Goal: Transaction & Acquisition: Purchase product/service

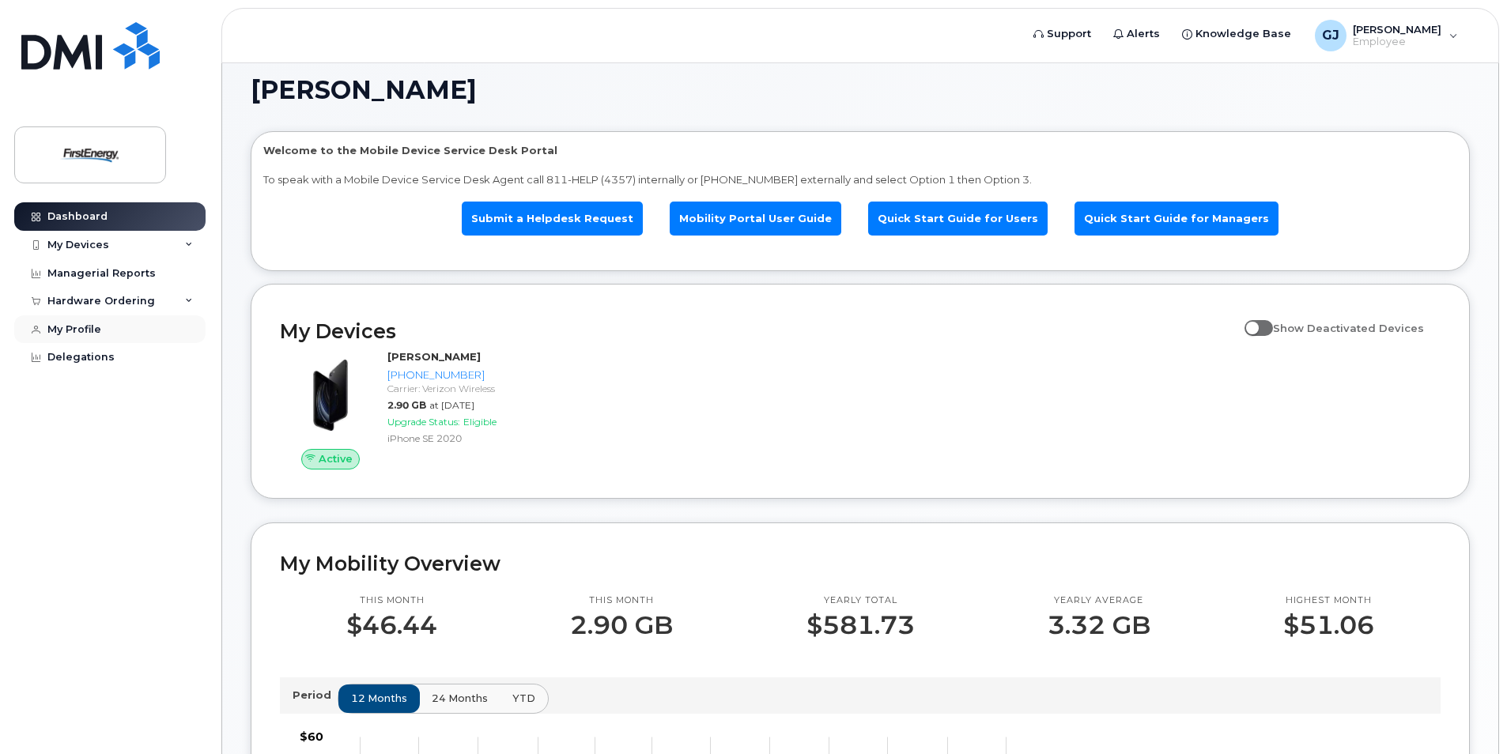
scroll to position [7, 0]
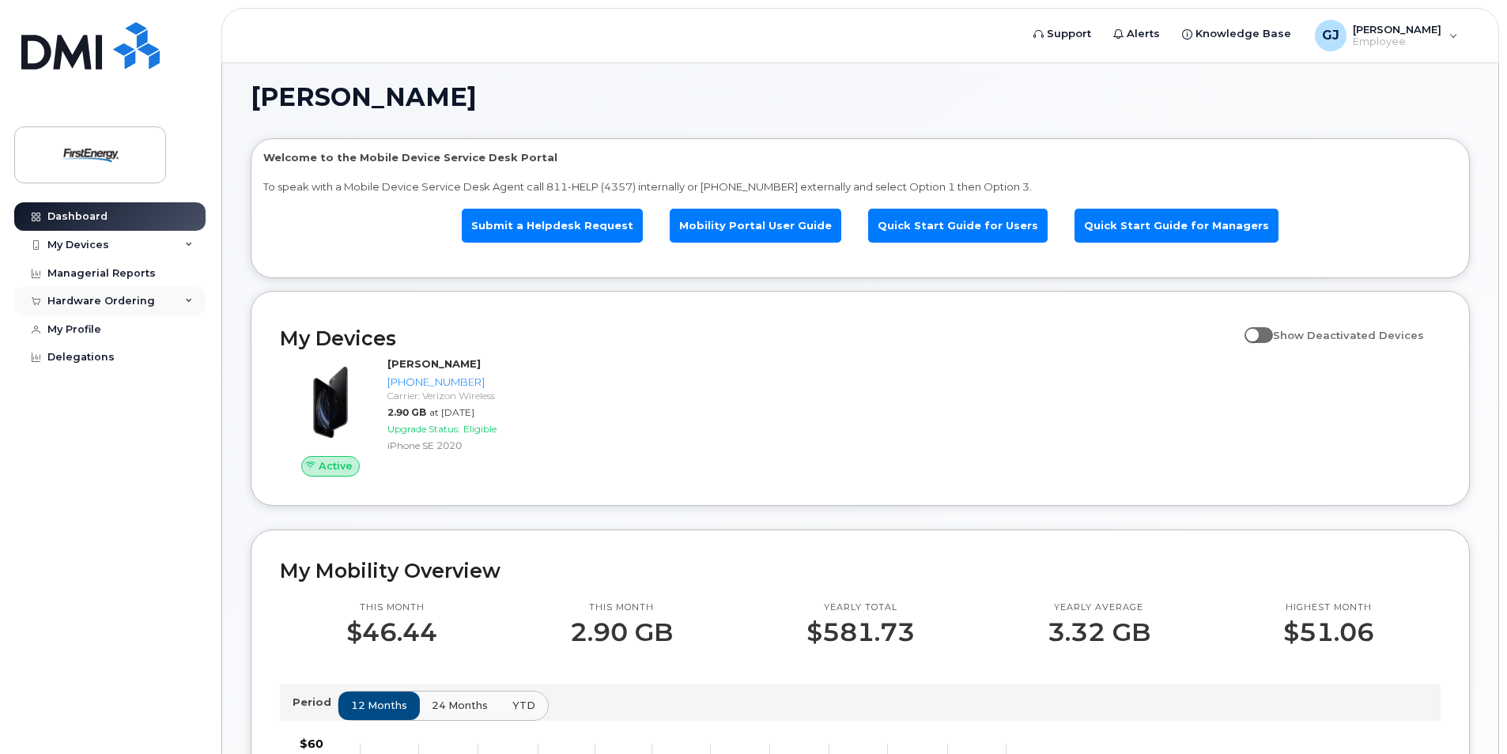
click at [95, 296] on div "Hardware Ordering" at bounding box center [101, 301] width 108 height 13
click at [96, 329] on div "New Order" at bounding box center [85, 330] width 60 height 14
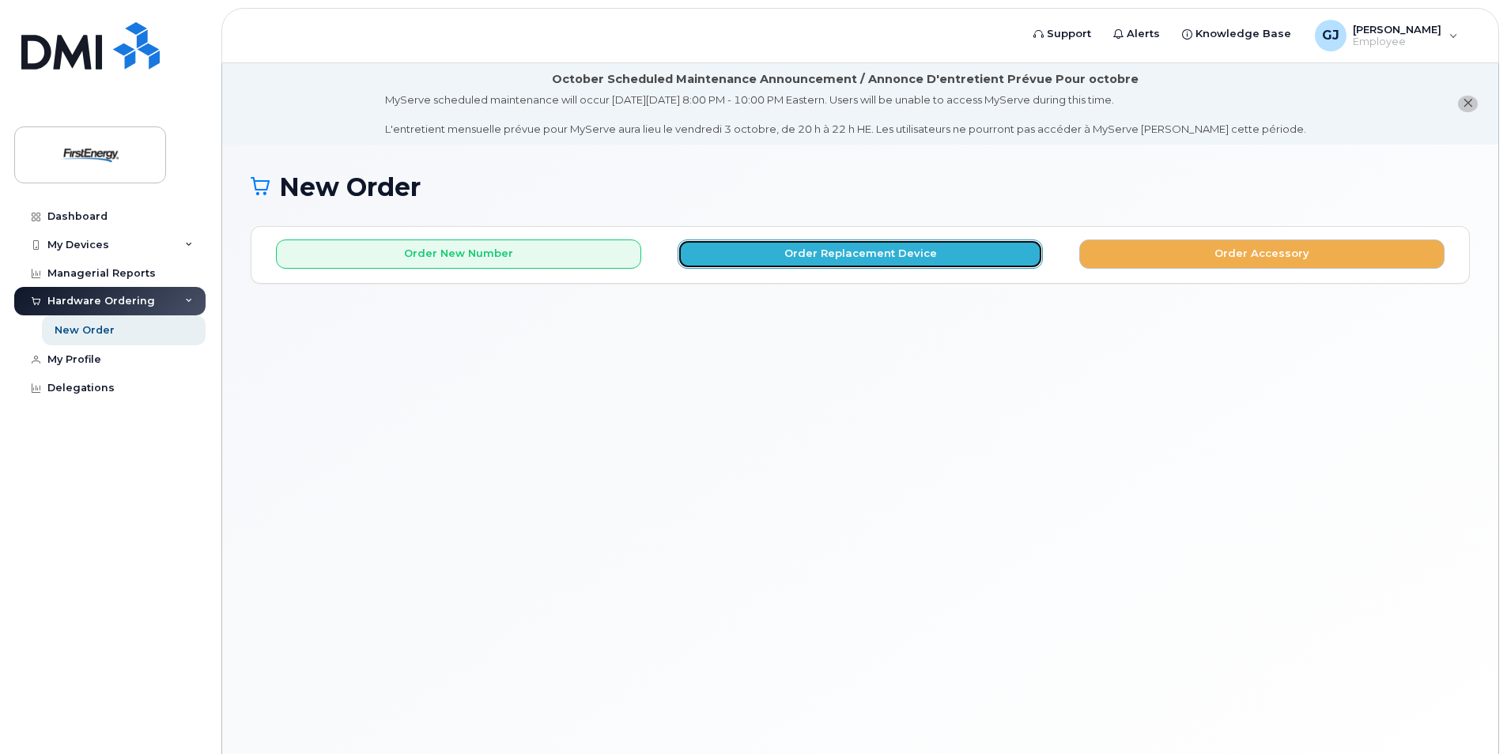
click at [855, 259] on button "Order Replacement Device" at bounding box center [860, 254] width 365 height 29
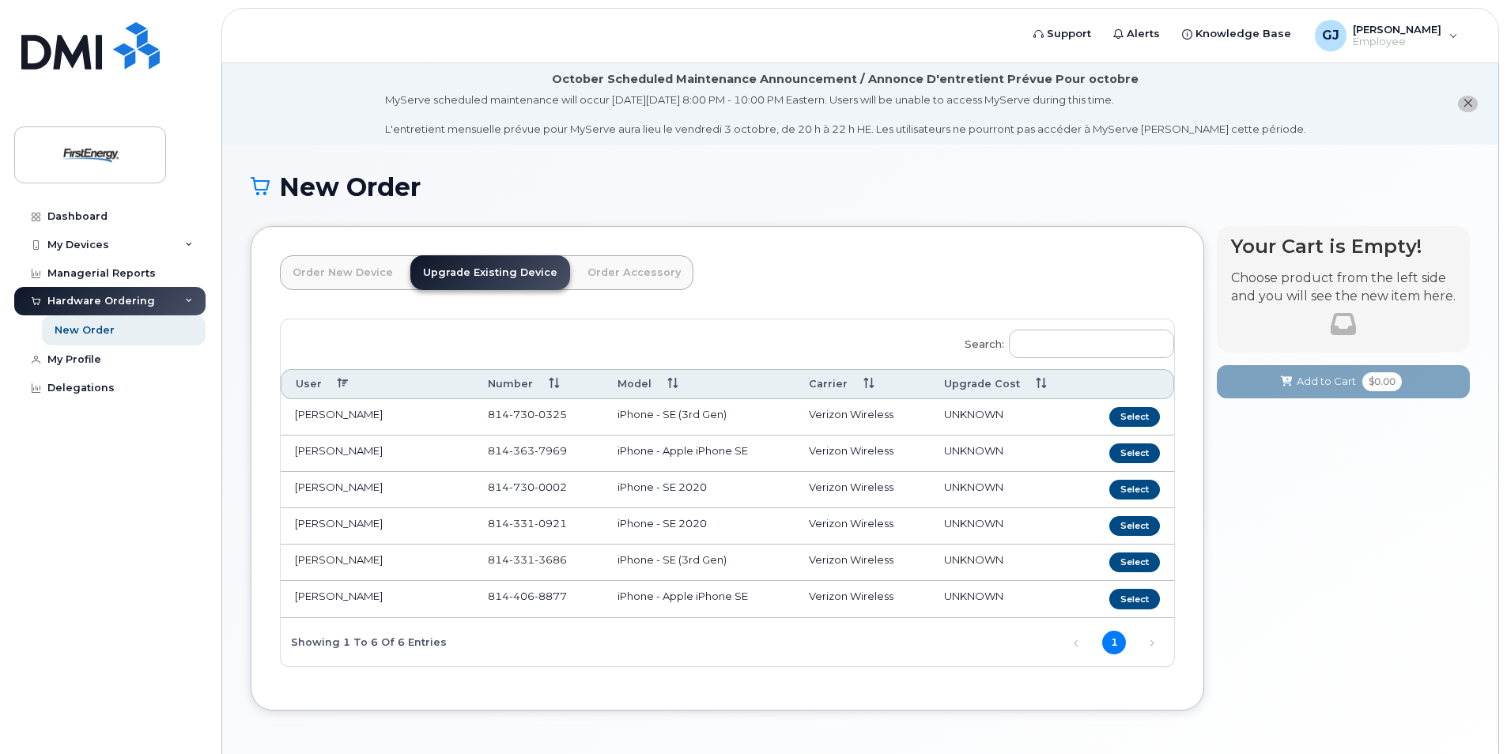
click at [574, 491] on td "814 730 0002" at bounding box center [539, 490] width 130 height 36
click at [1127, 488] on button "Select" at bounding box center [1134, 490] width 51 height 20
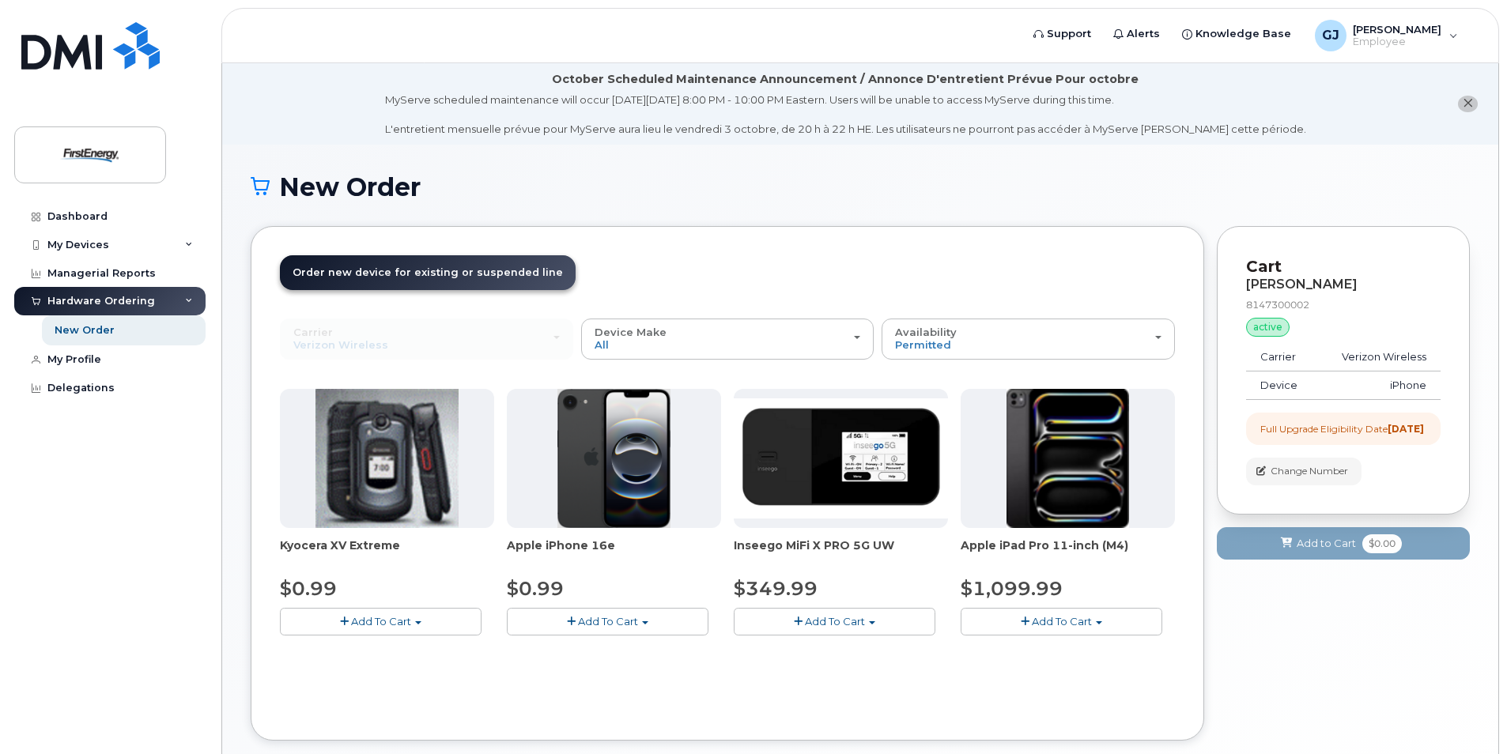
click at [650, 626] on button "Add To Cart" at bounding box center [608, 622] width 202 height 28
click at [578, 651] on link "$0.99 - 2 Year Upgrade" at bounding box center [587, 651] width 153 height 20
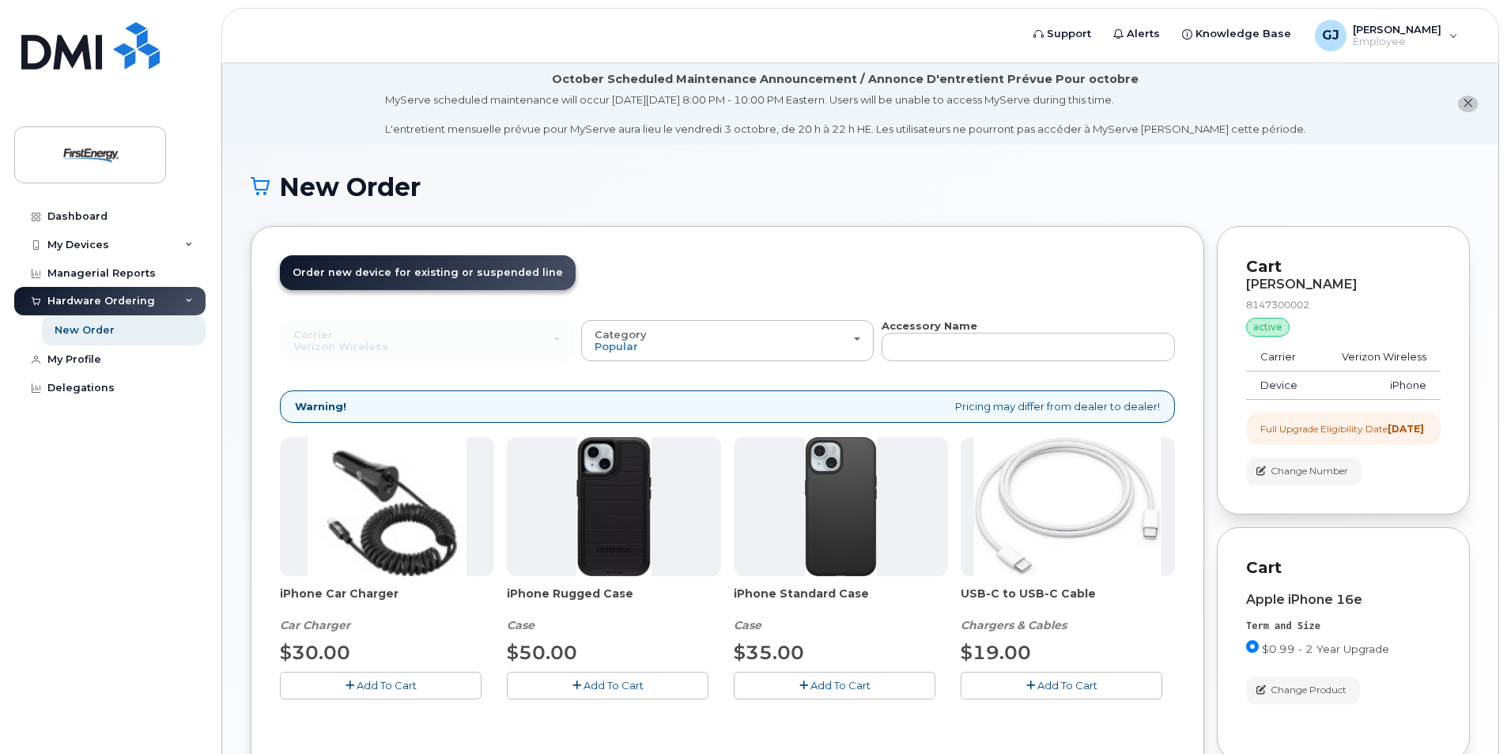
click at [833, 684] on span "Add To Cart" at bounding box center [840, 685] width 60 height 13
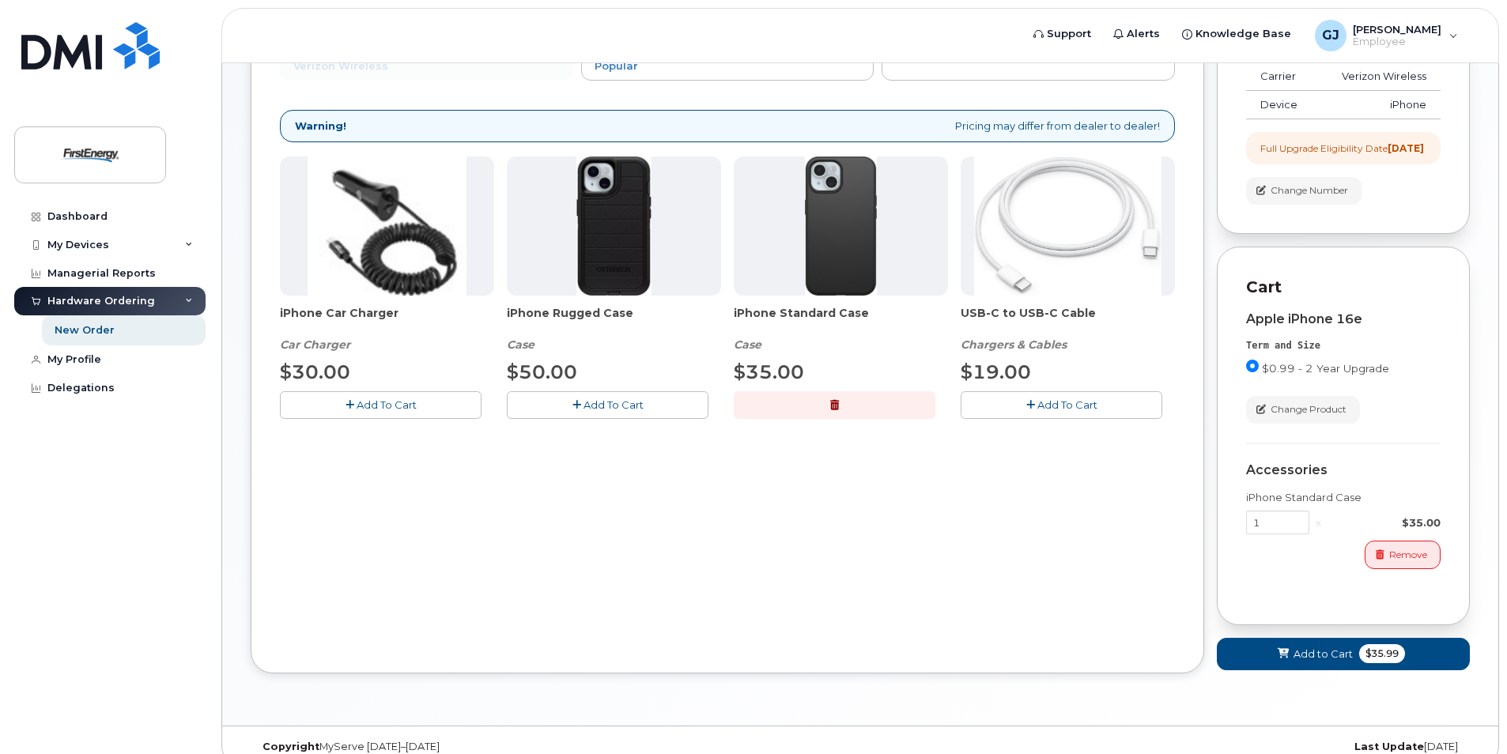
scroll to position [316, 0]
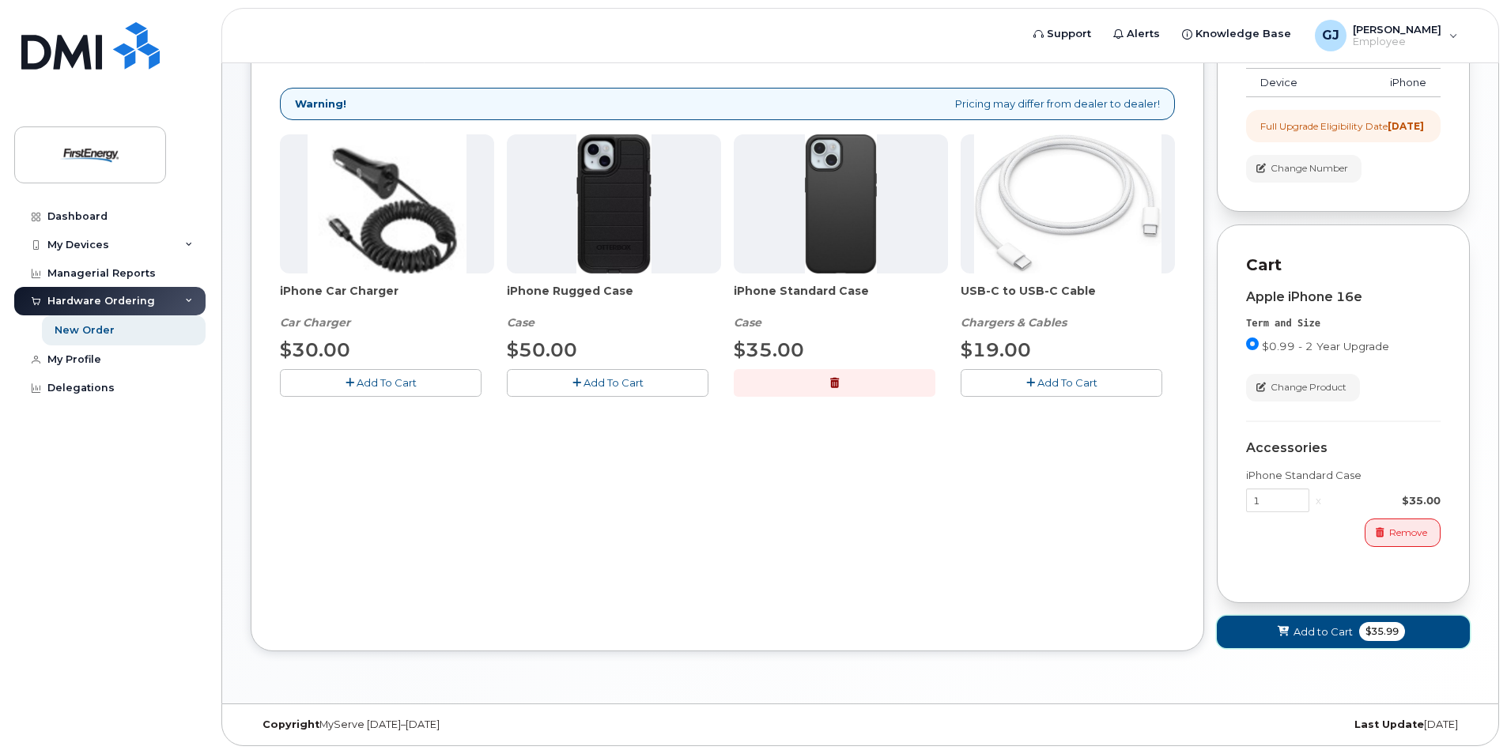
click at [1297, 636] on span "Add to Cart" at bounding box center [1323, 632] width 59 height 15
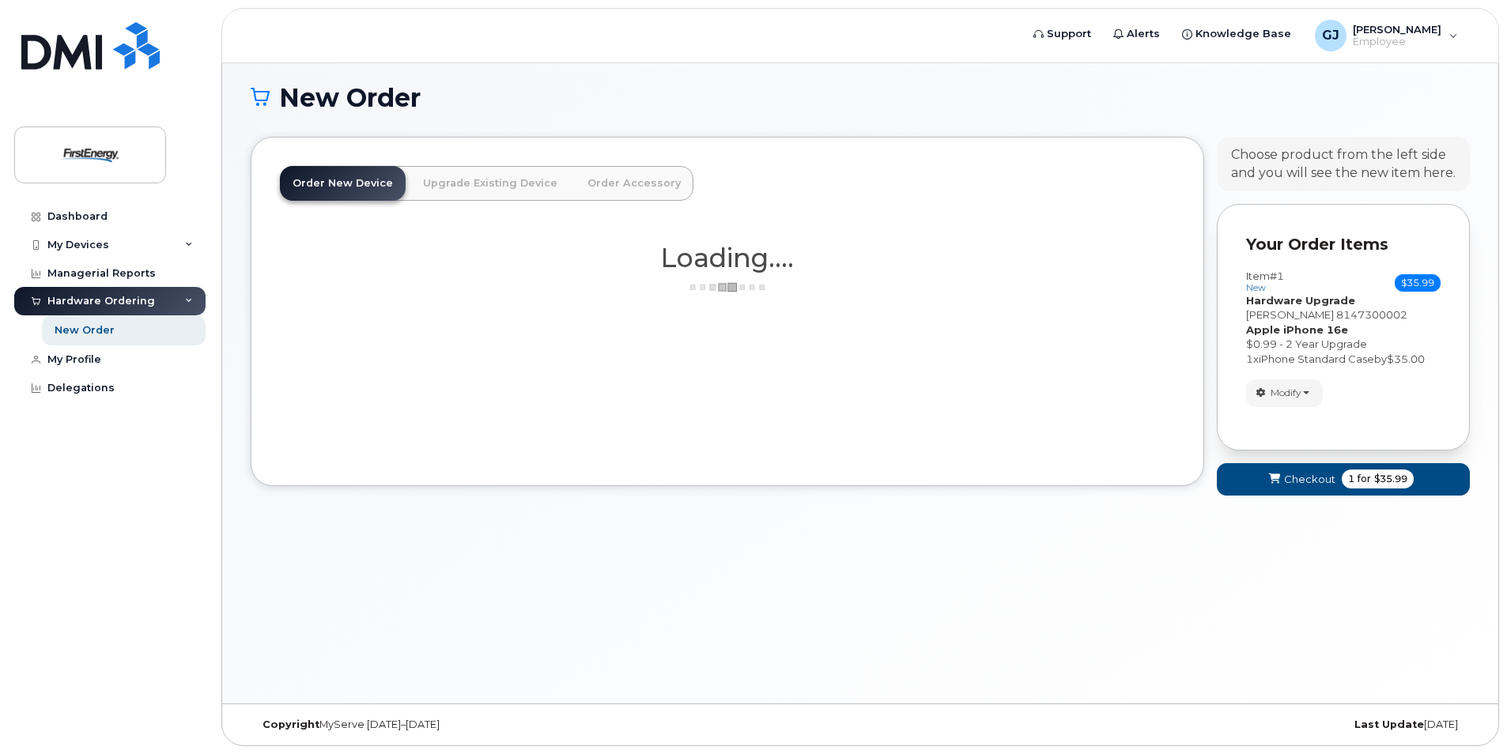
scroll to position [89, 0]
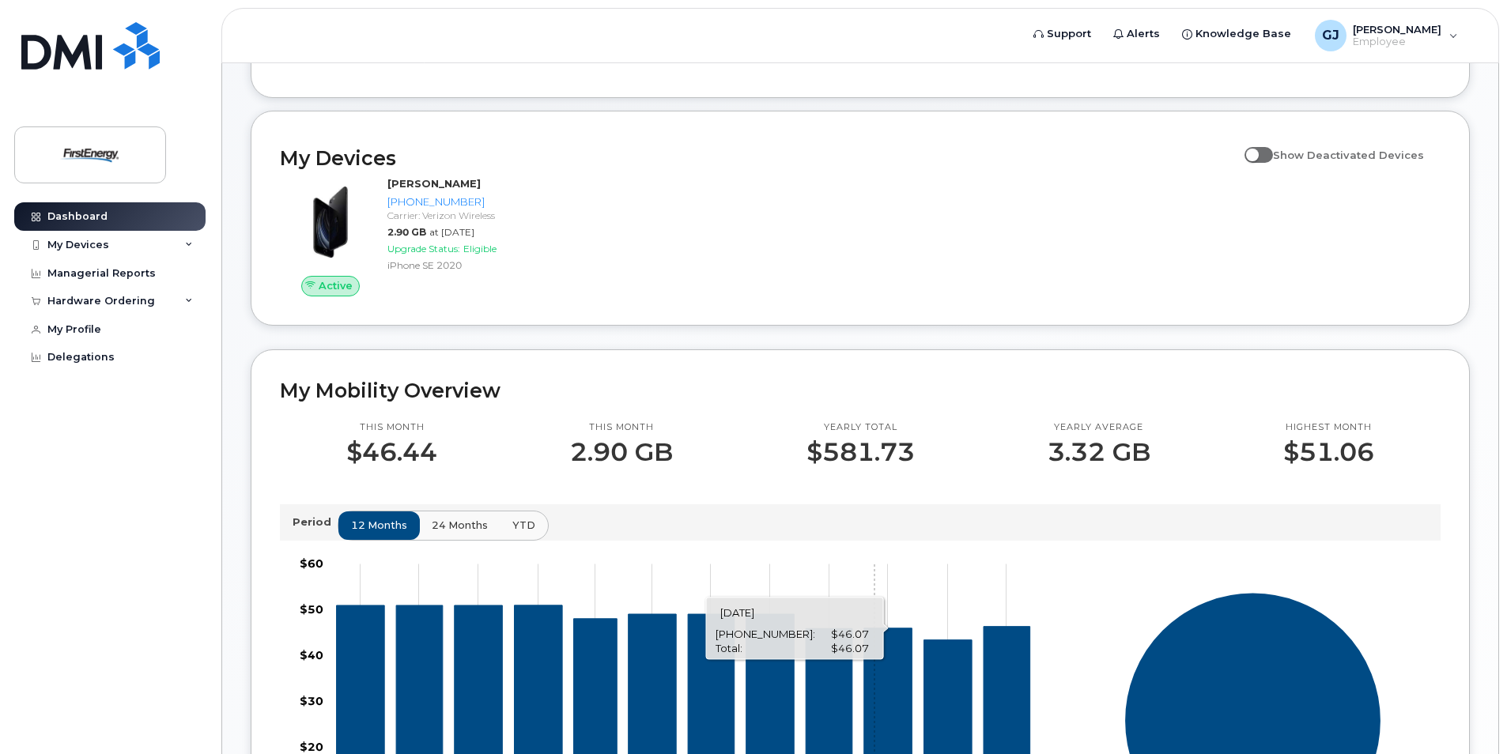
scroll to position [165, 0]
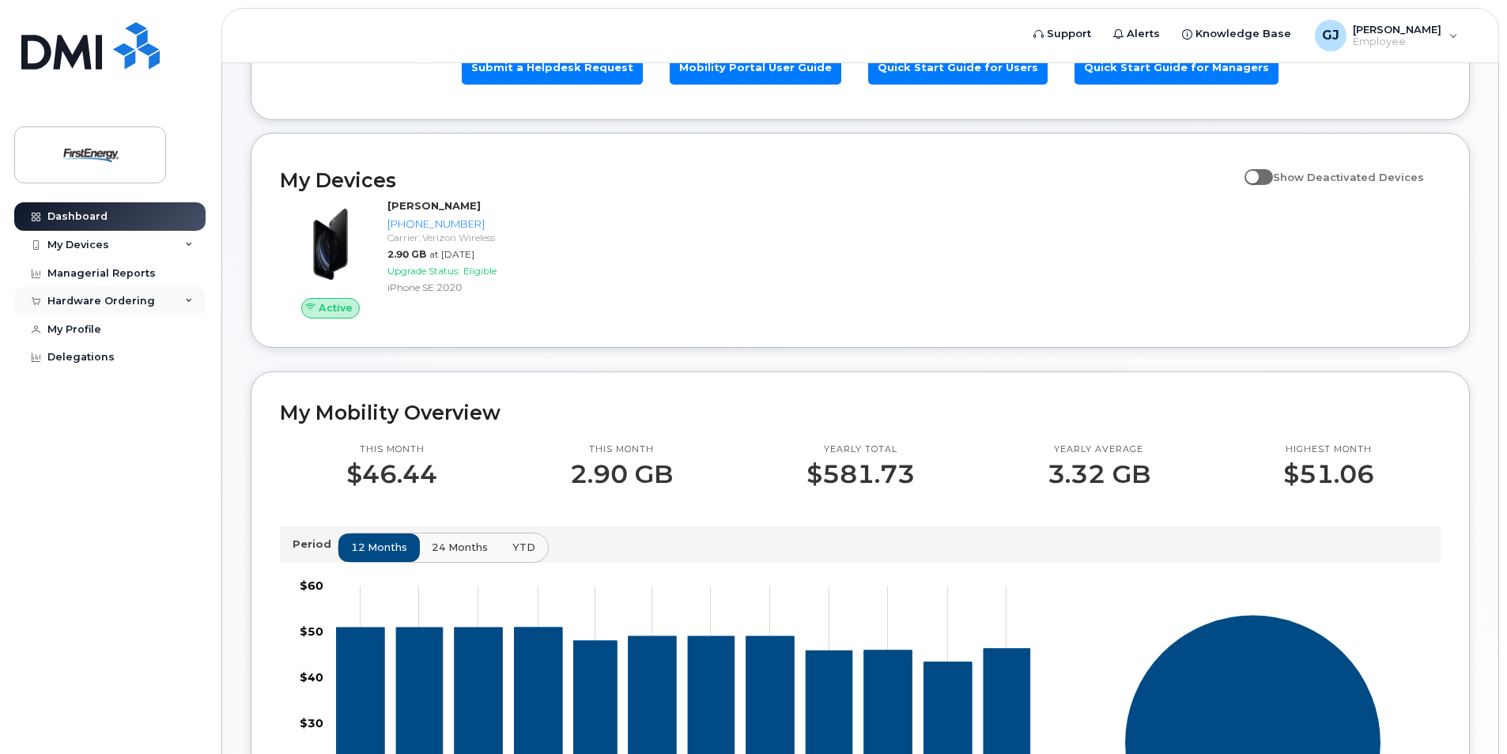
click at [90, 300] on div "Hardware Ordering" at bounding box center [101, 301] width 108 height 13
click at [105, 332] on div "New Order" at bounding box center [85, 330] width 60 height 14
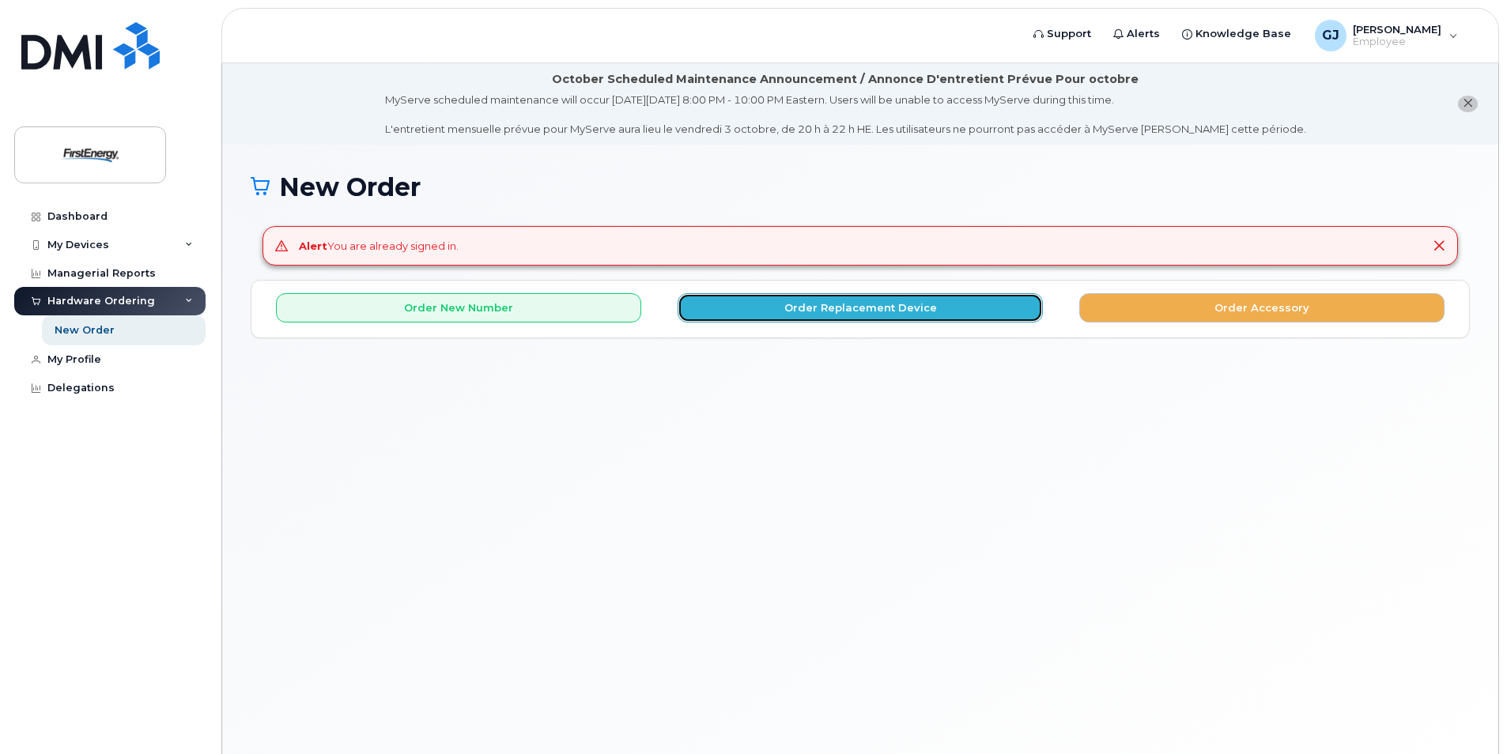
click at [815, 304] on button "Order Replacement Device" at bounding box center [860, 307] width 365 height 29
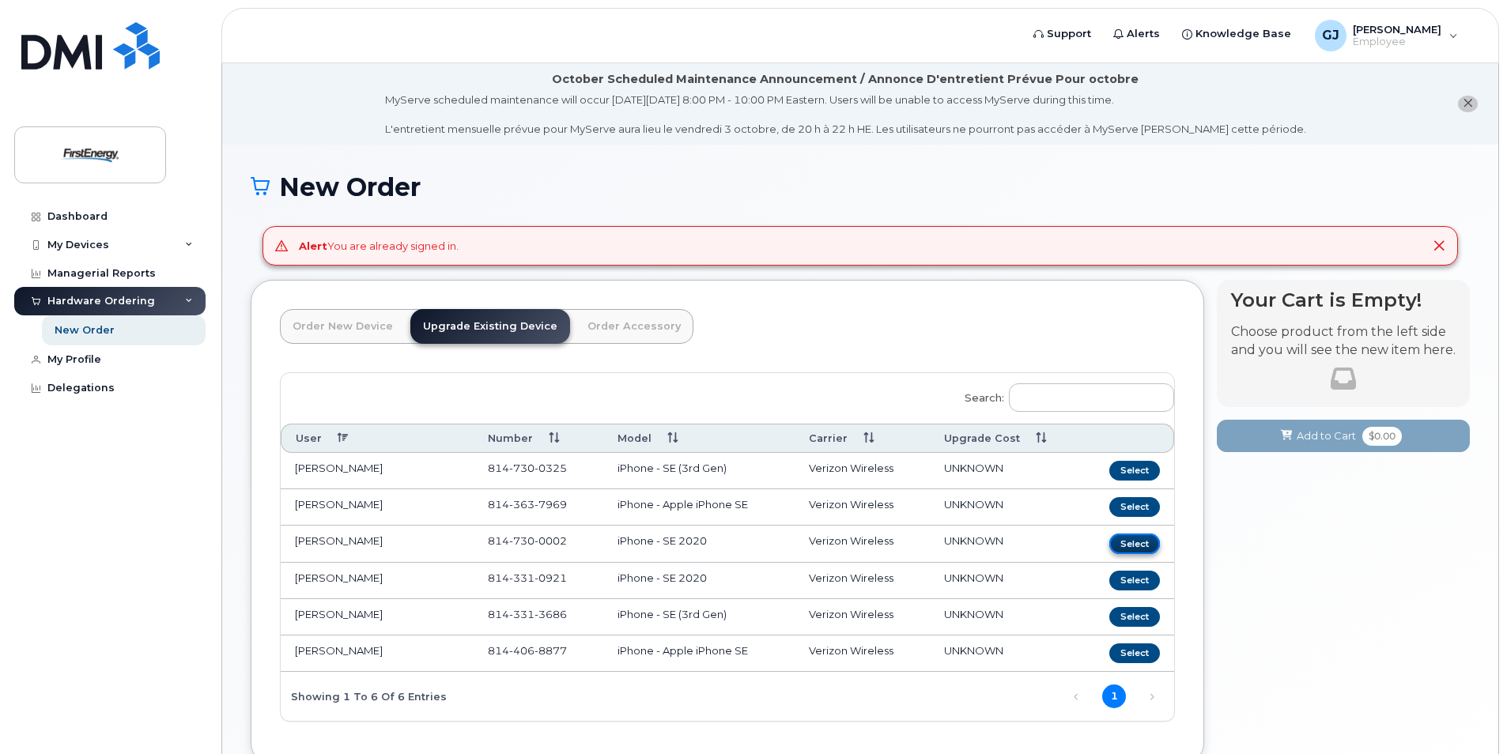
click at [1141, 550] on button "Select" at bounding box center [1134, 544] width 51 height 20
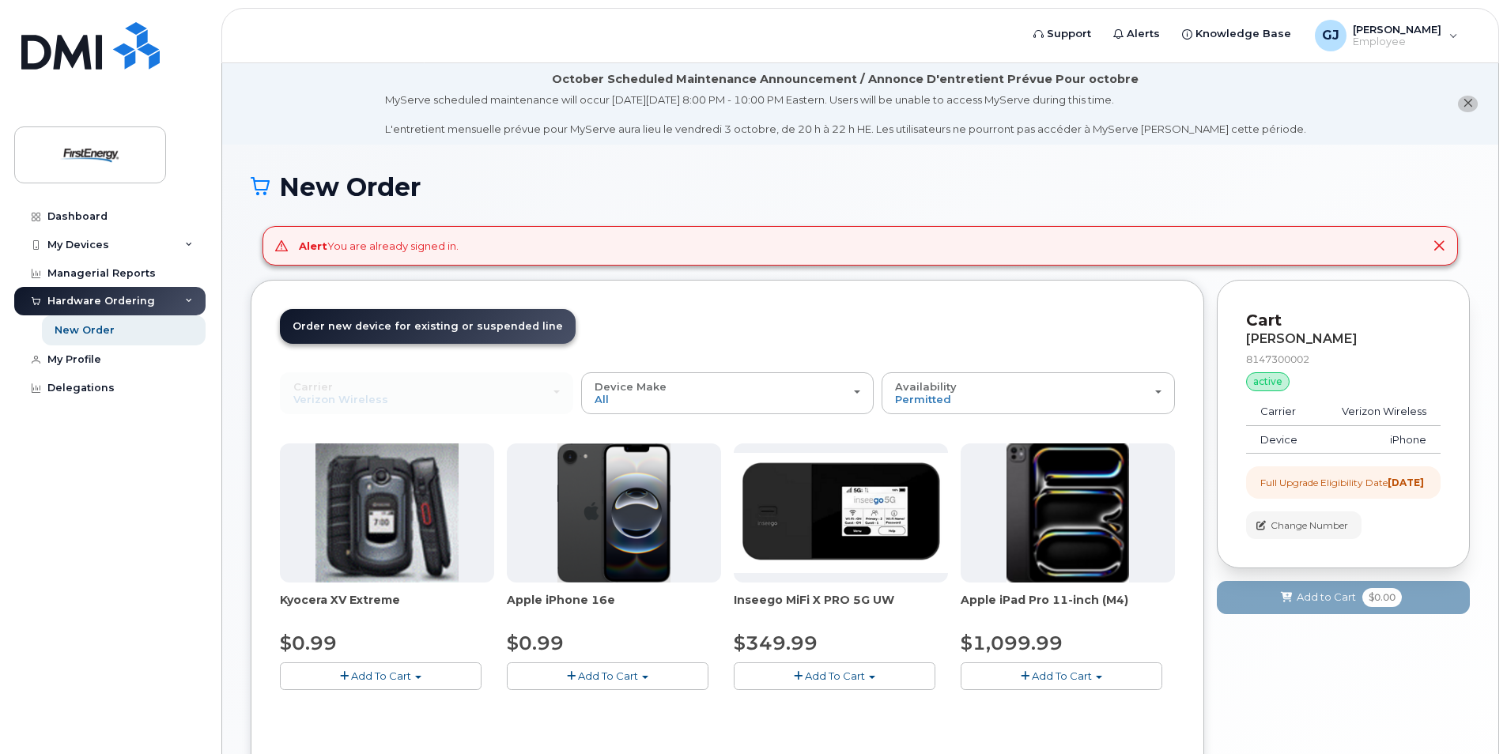
click at [579, 674] on span "Add To Cart" at bounding box center [608, 676] width 60 height 13
click at [612, 703] on link "$0.99 - 2 Year Upgrade" at bounding box center [587, 706] width 153 height 20
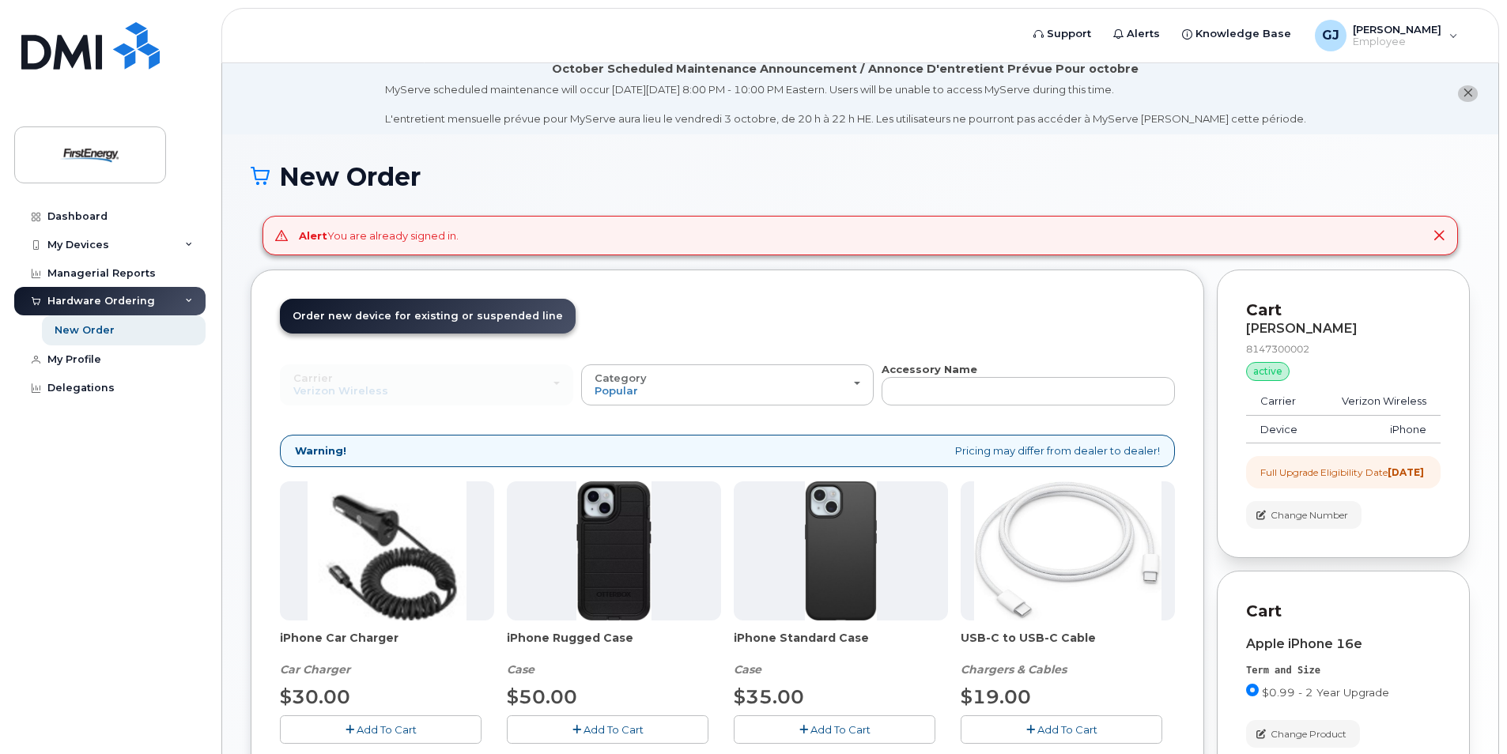
scroll to position [158, 0]
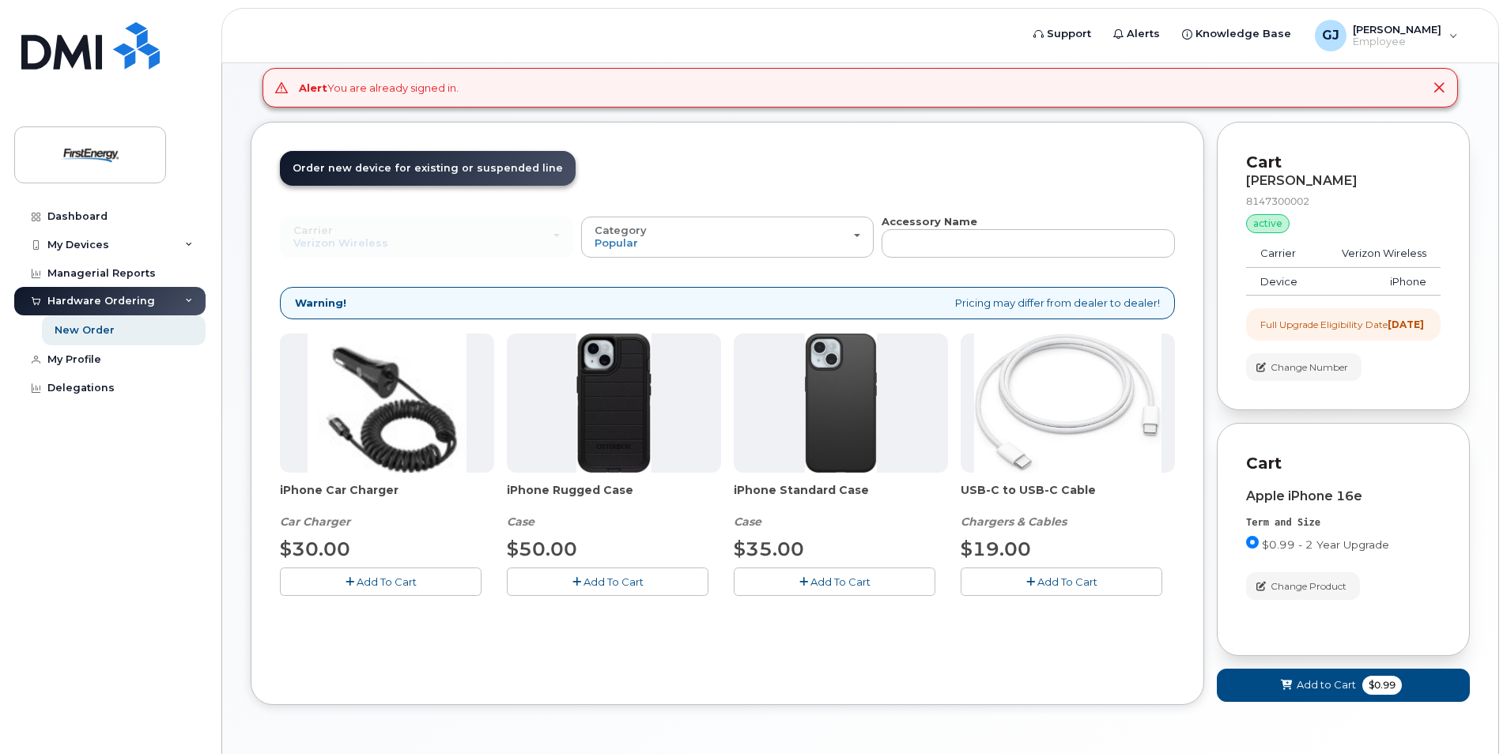
click at [815, 580] on span "Add To Cart" at bounding box center [840, 582] width 60 height 13
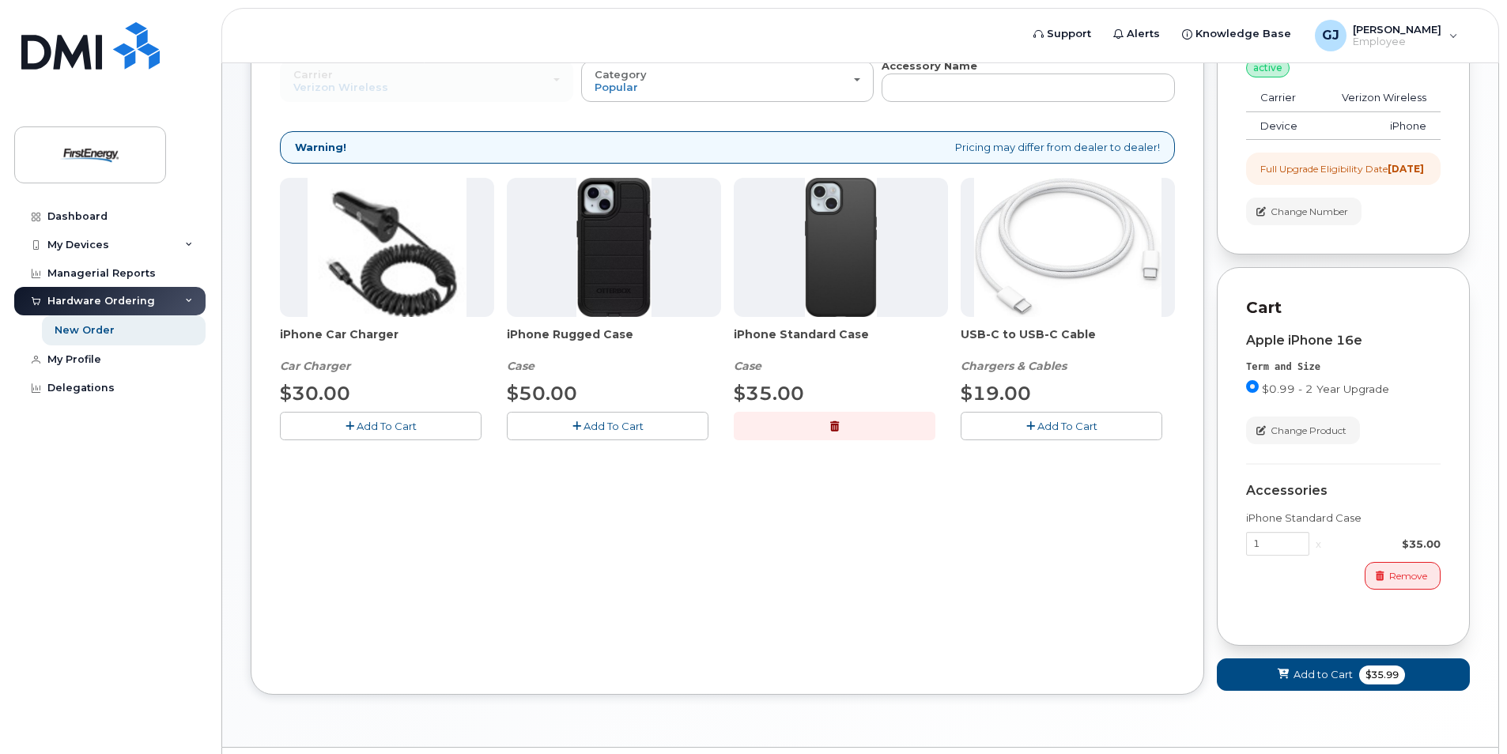
scroll to position [371, 0]
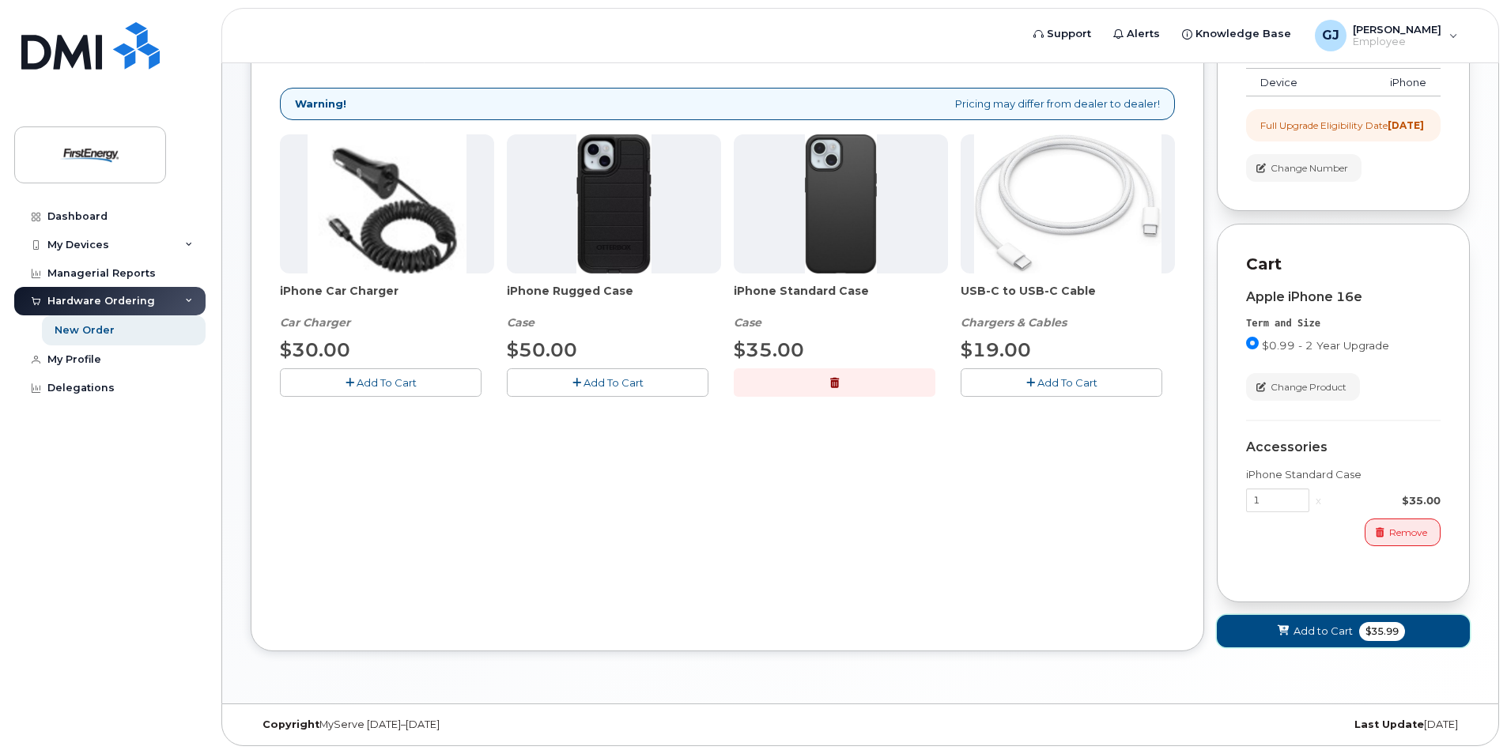
click at [1320, 633] on span "Add to Cart" at bounding box center [1323, 631] width 59 height 15
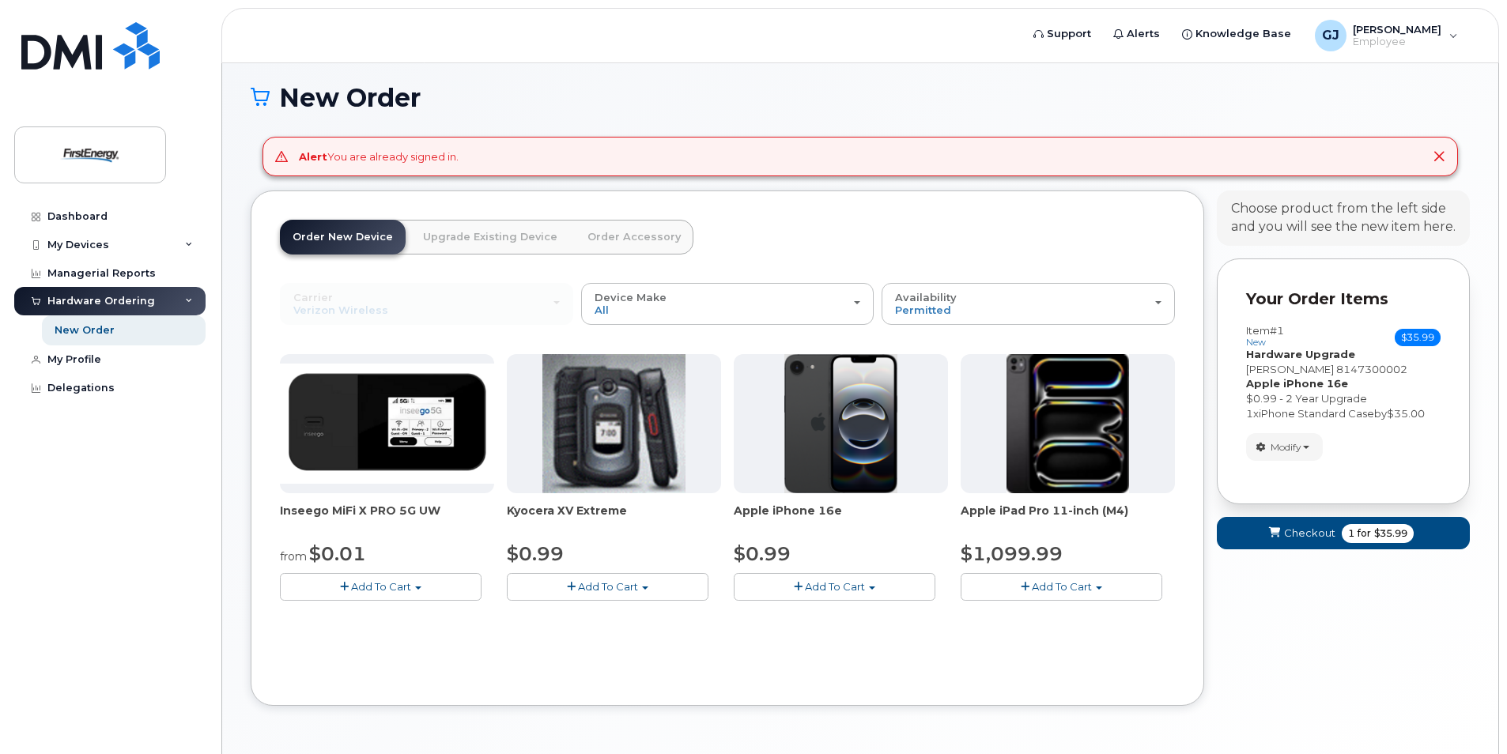
scroll to position [144, 0]
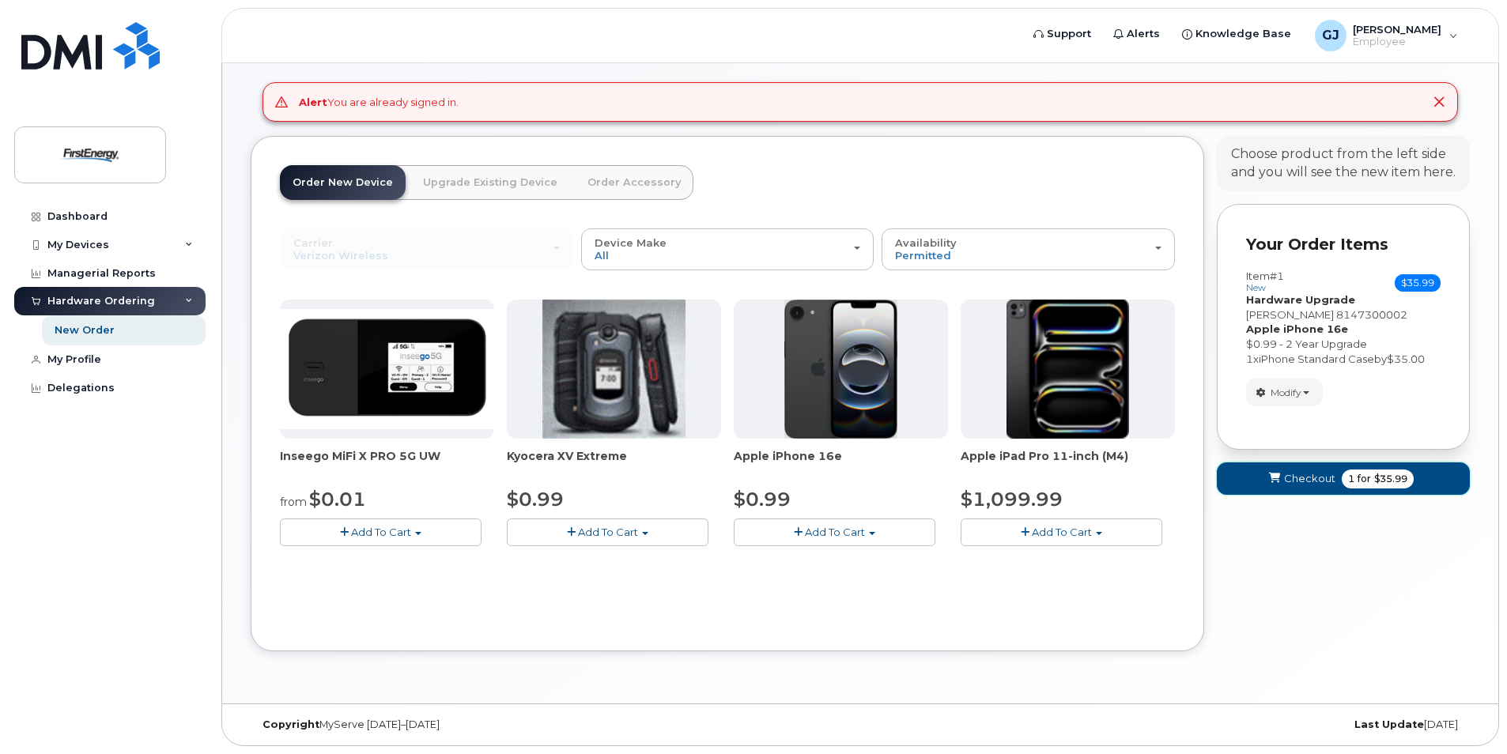
click at [1311, 479] on span "Checkout" at bounding box center [1309, 478] width 51 height 15
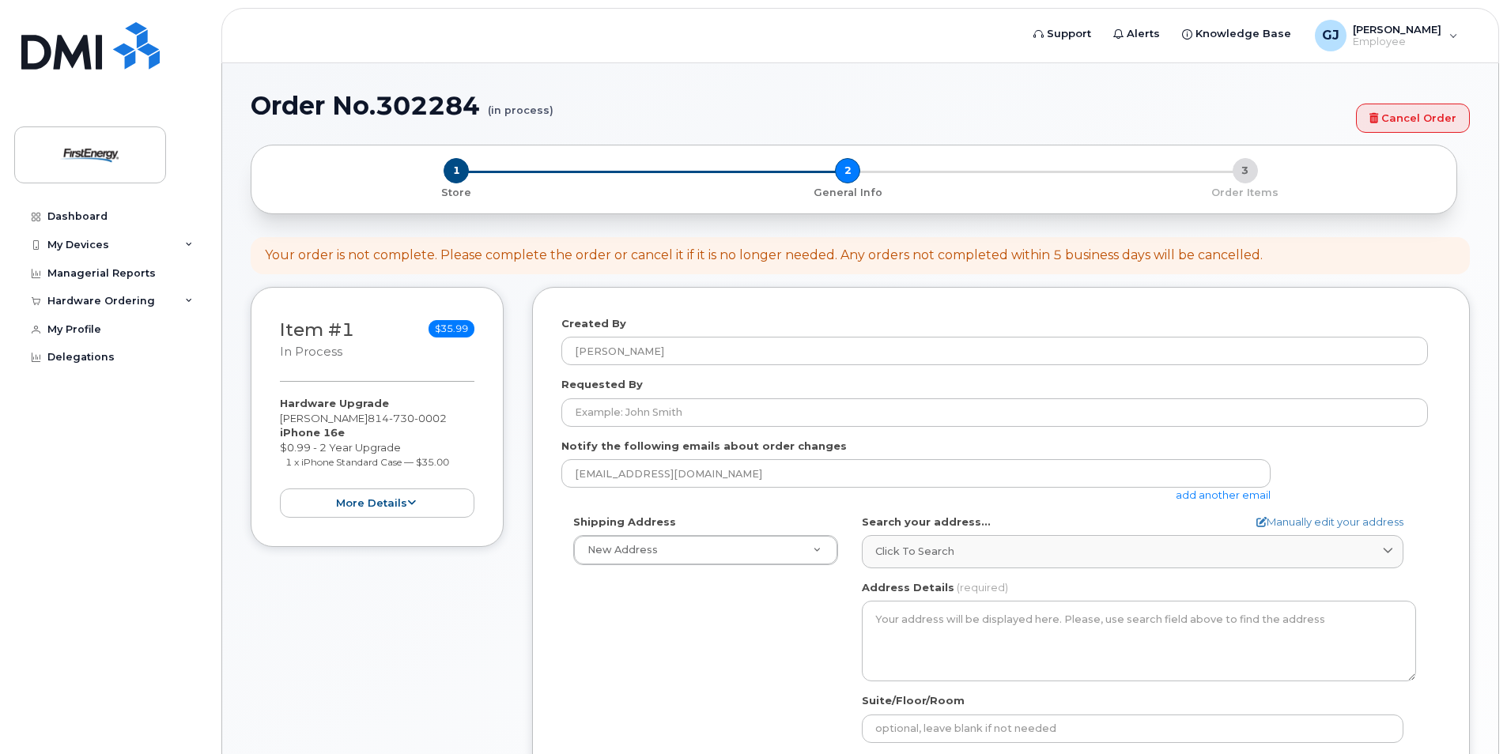
select select
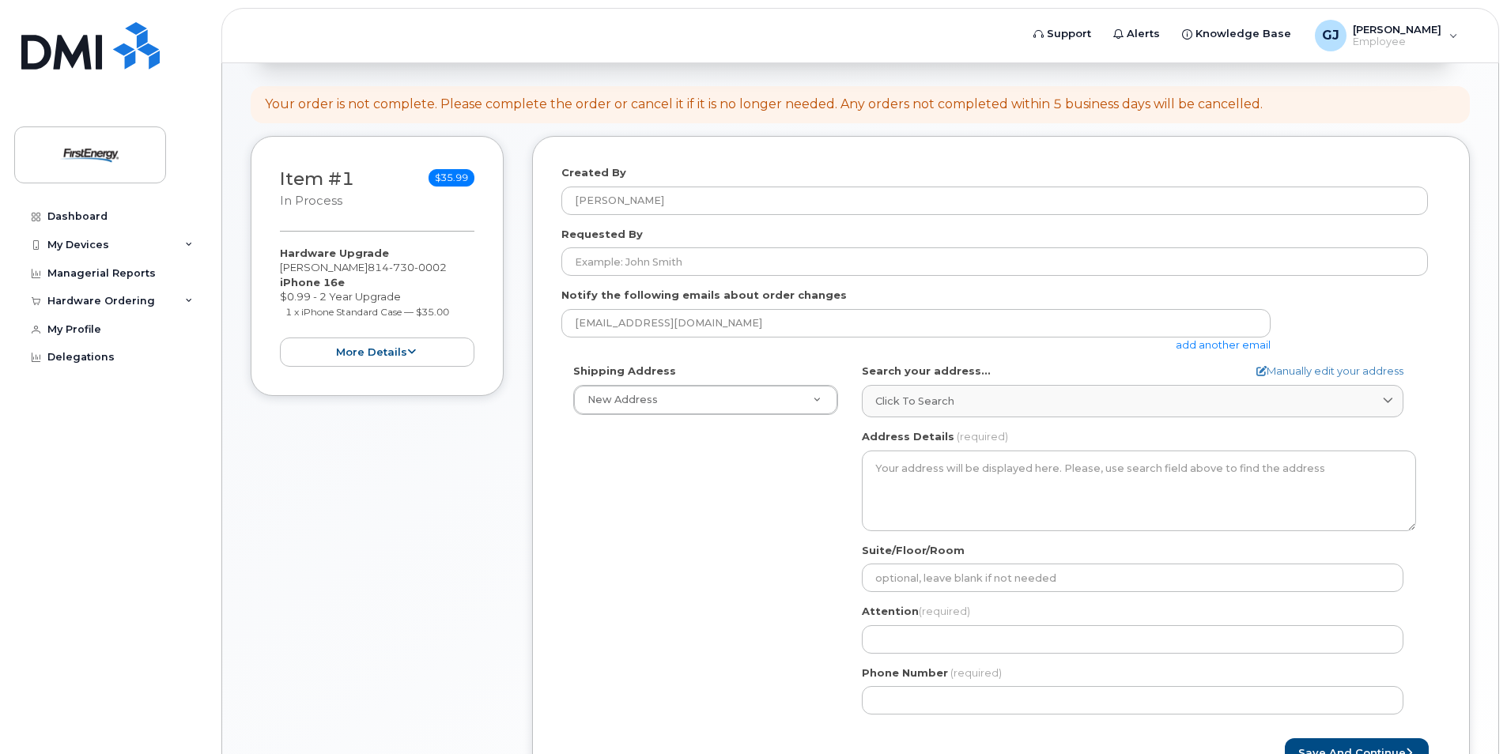
scroll to position [237, 0]
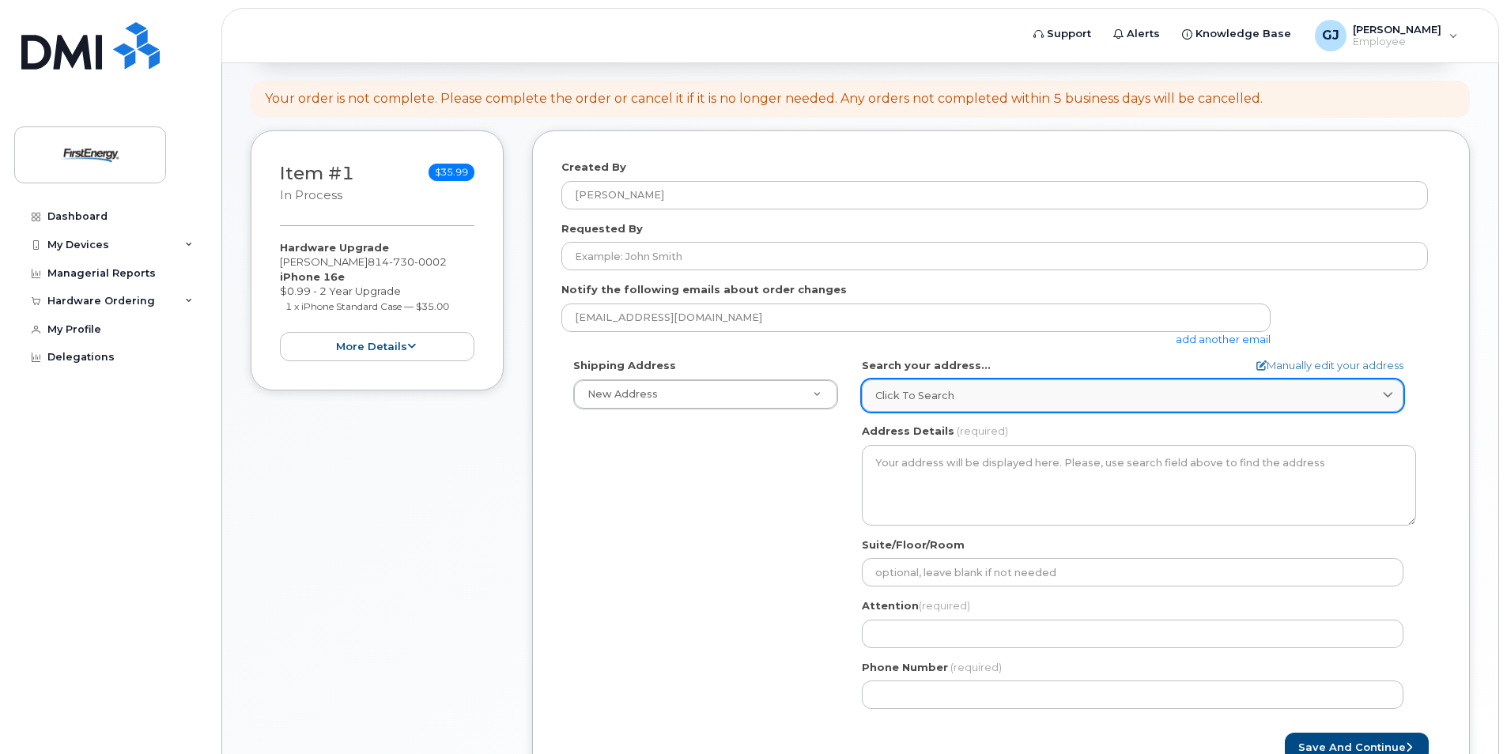
click at [1388, 386] on link "Click to search" at bounding box center [1133, 396] width 542 height 32
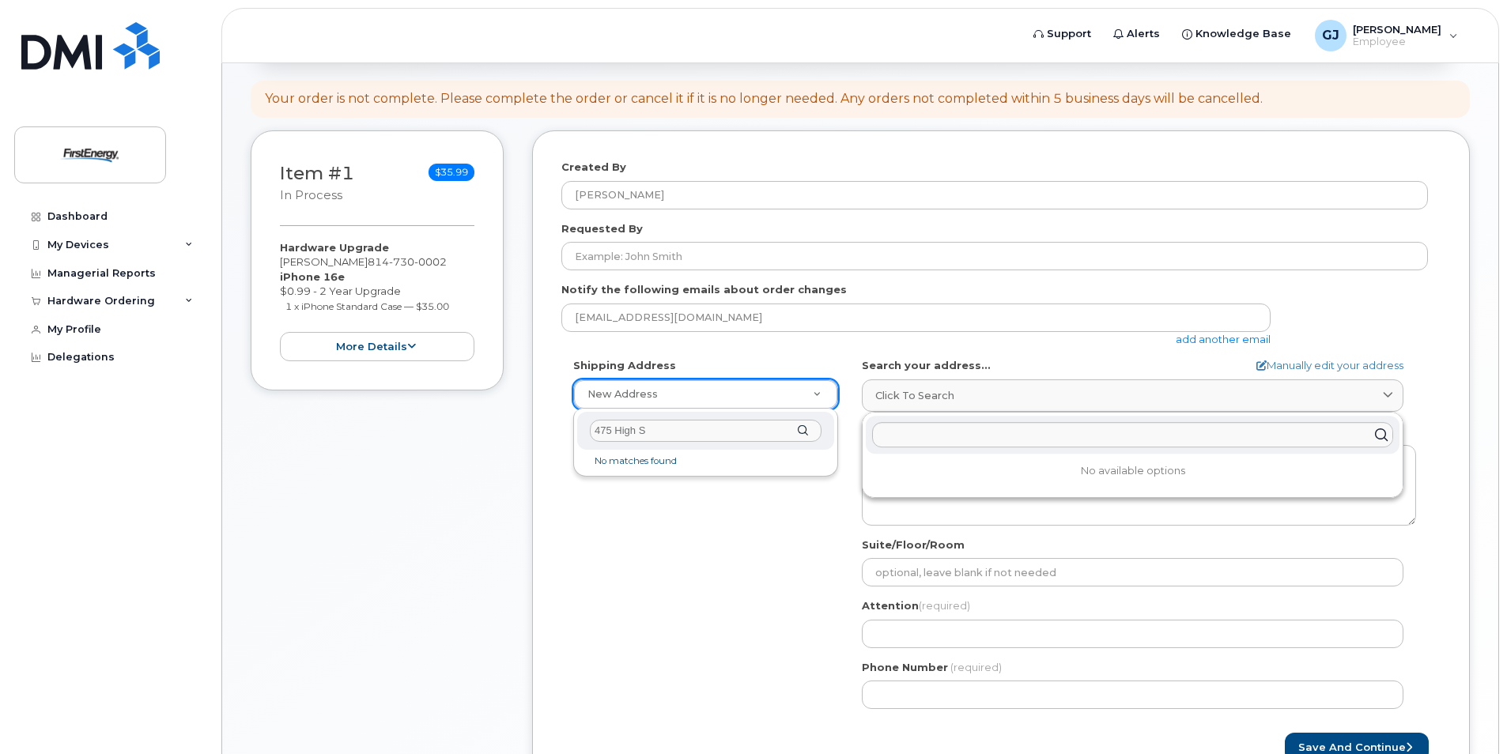
type input "[STREET_ADDRESS]"
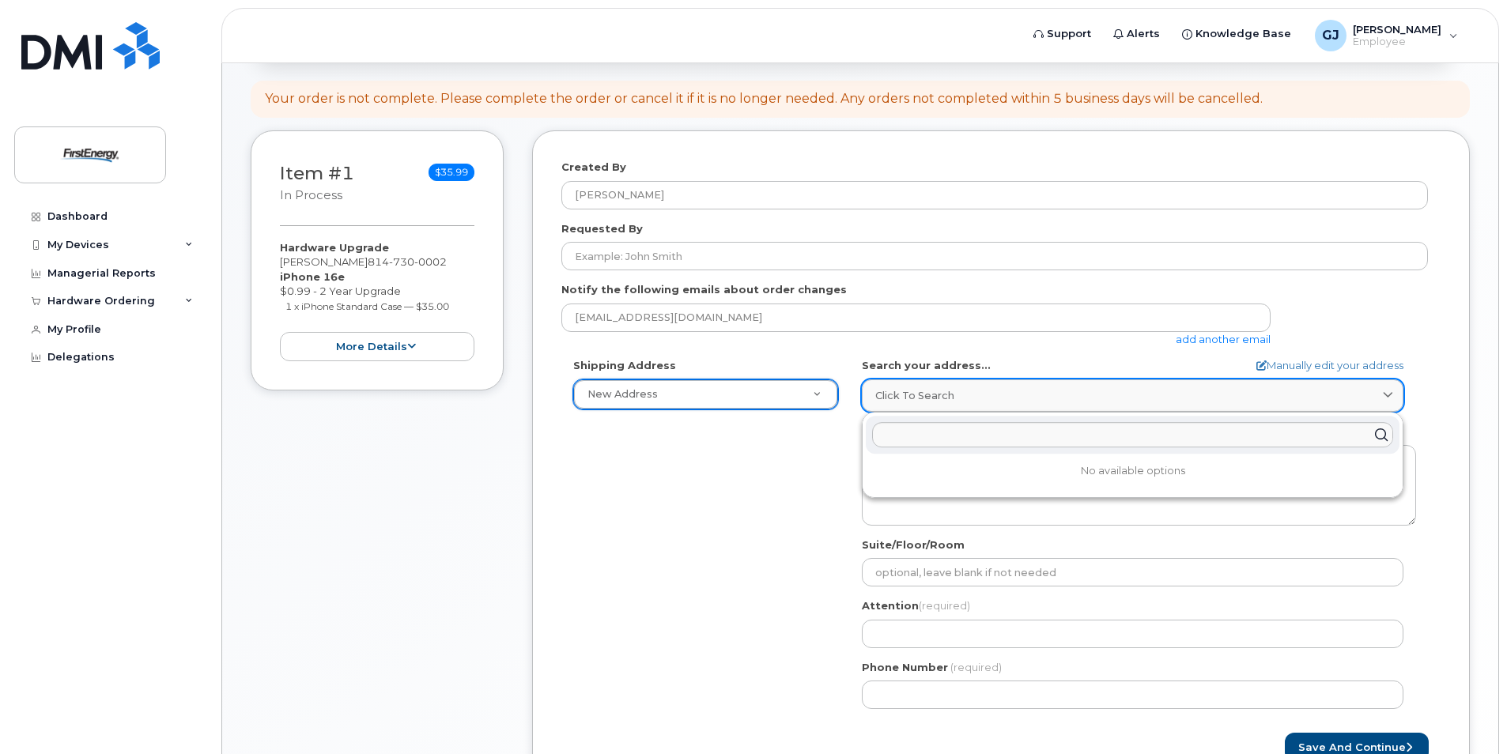
click at [1371, 397] on div "Click to search" at bounding box center [1132, 395] width 515 height 15
click at [1321, 430] on input "text" at bounding box center [1132, 434] width 521 height 25
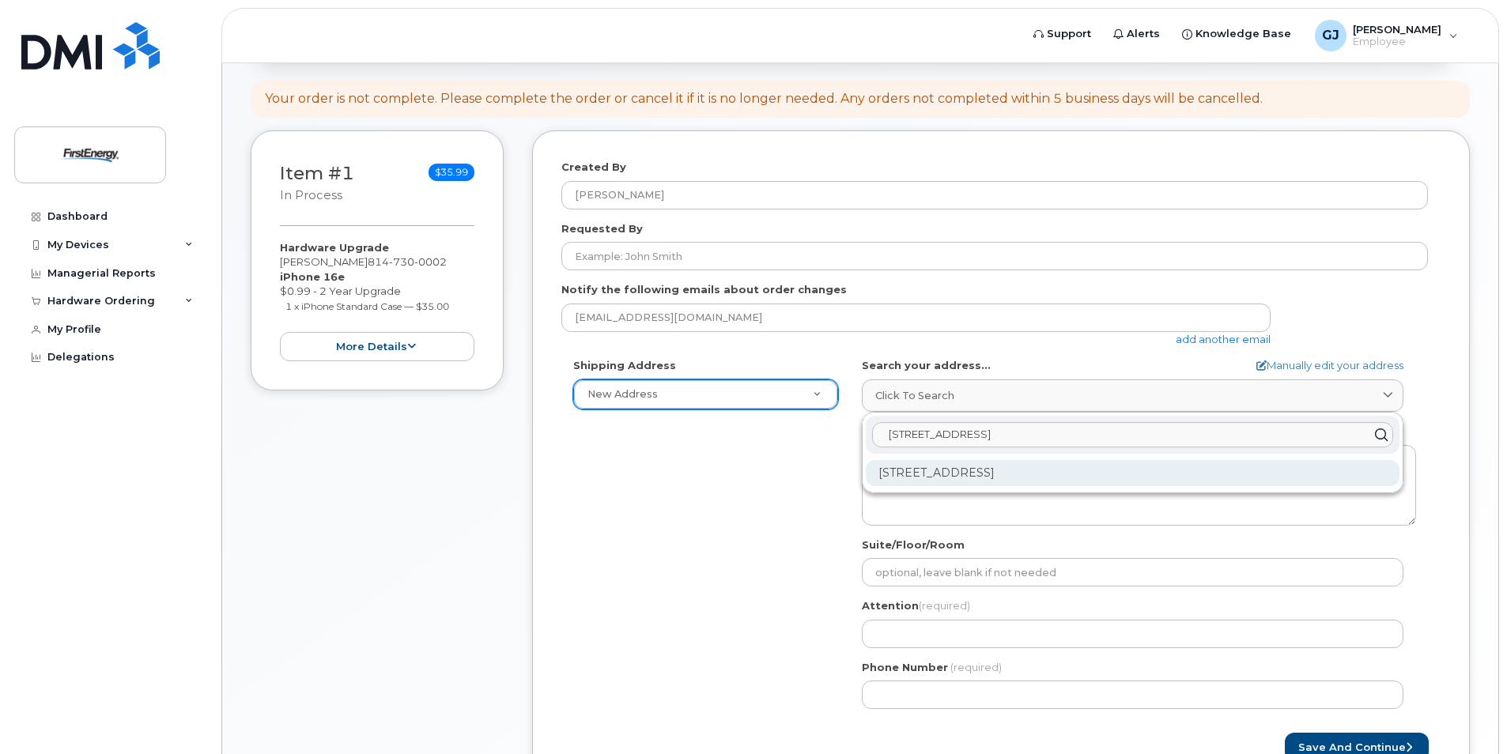
type input "[STREET_ADDRESS]"
click at [971, 472] on div "[STREET_ADDRESS]" at bounding box center [1133, 473] width 534 height 26
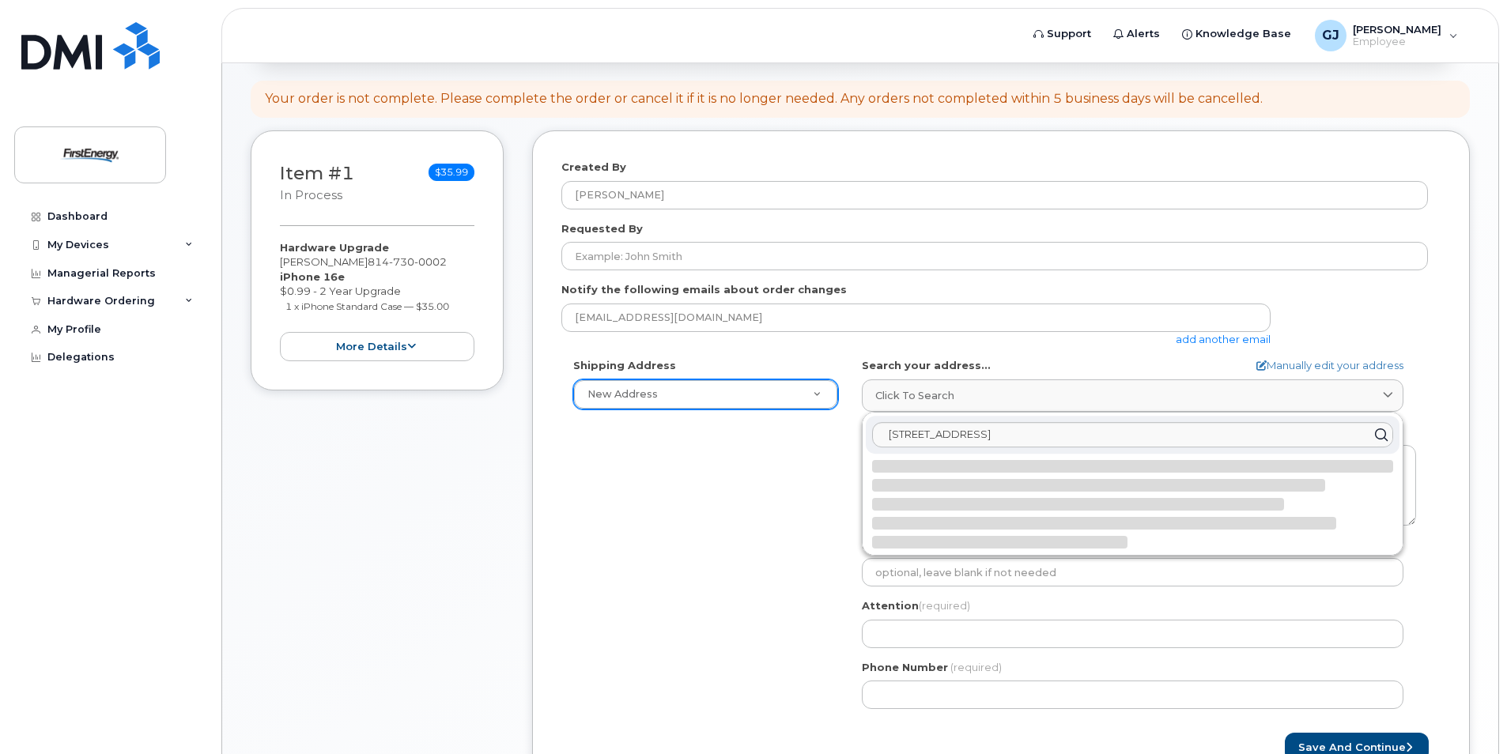
select select
type textarea "[STREET_ADDRESS]"
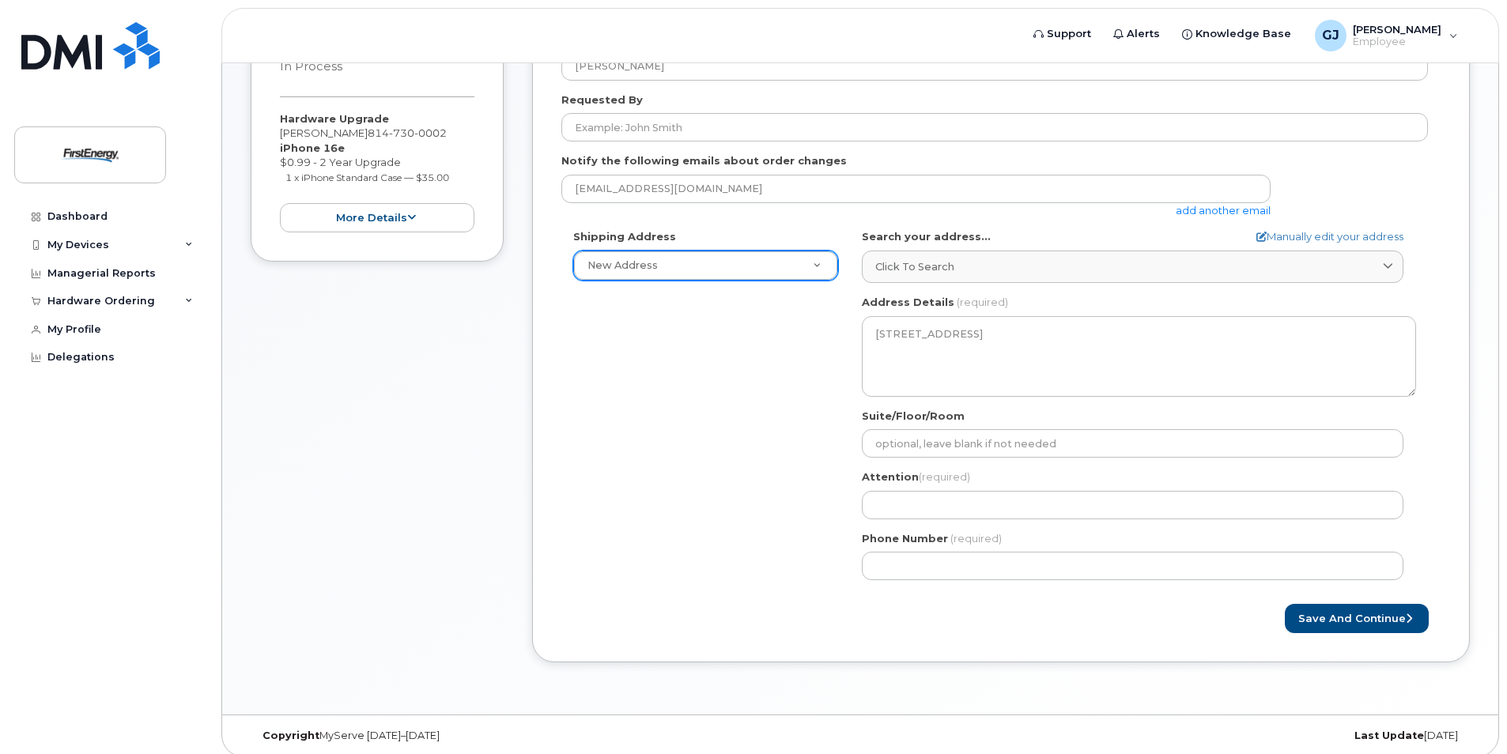
scroll to position [377, 0]
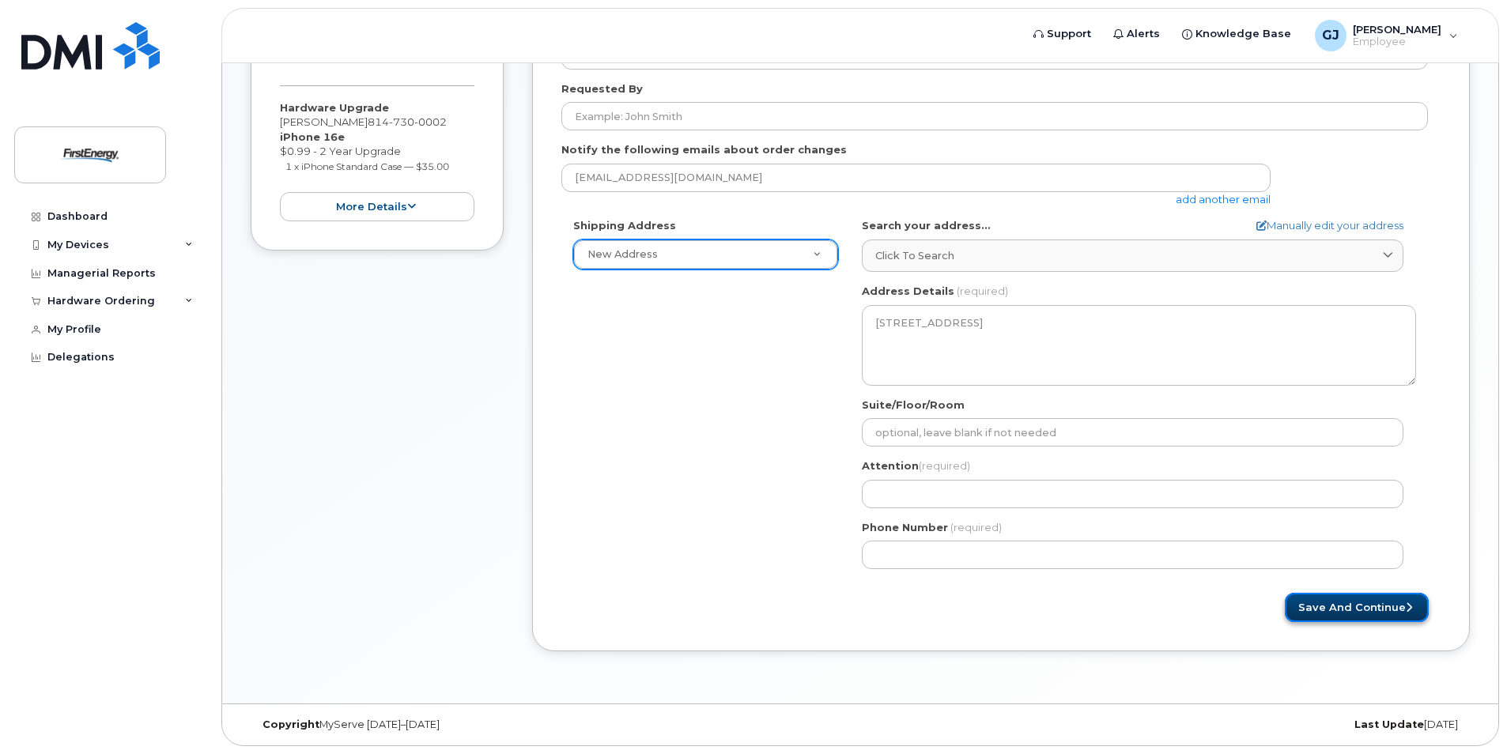
click at [1370, 598] on button "Save and Continue" at bounding box center [1357, 607] width 144 height 29
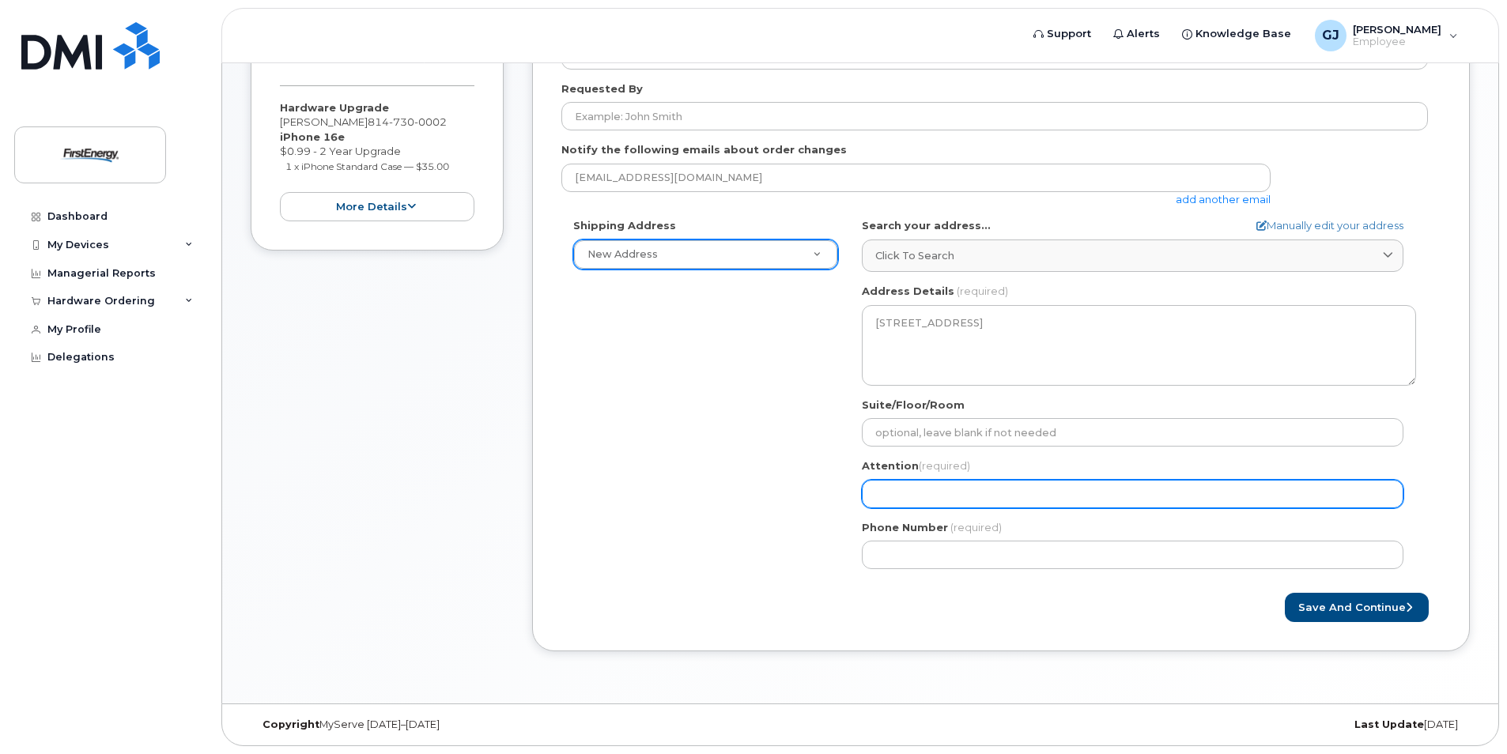
click at [999, 502] on input "Attention (required)" at bounding box center [1133, 494] width 542 height 28
select select
type input "J"
select select
type input "Jo"
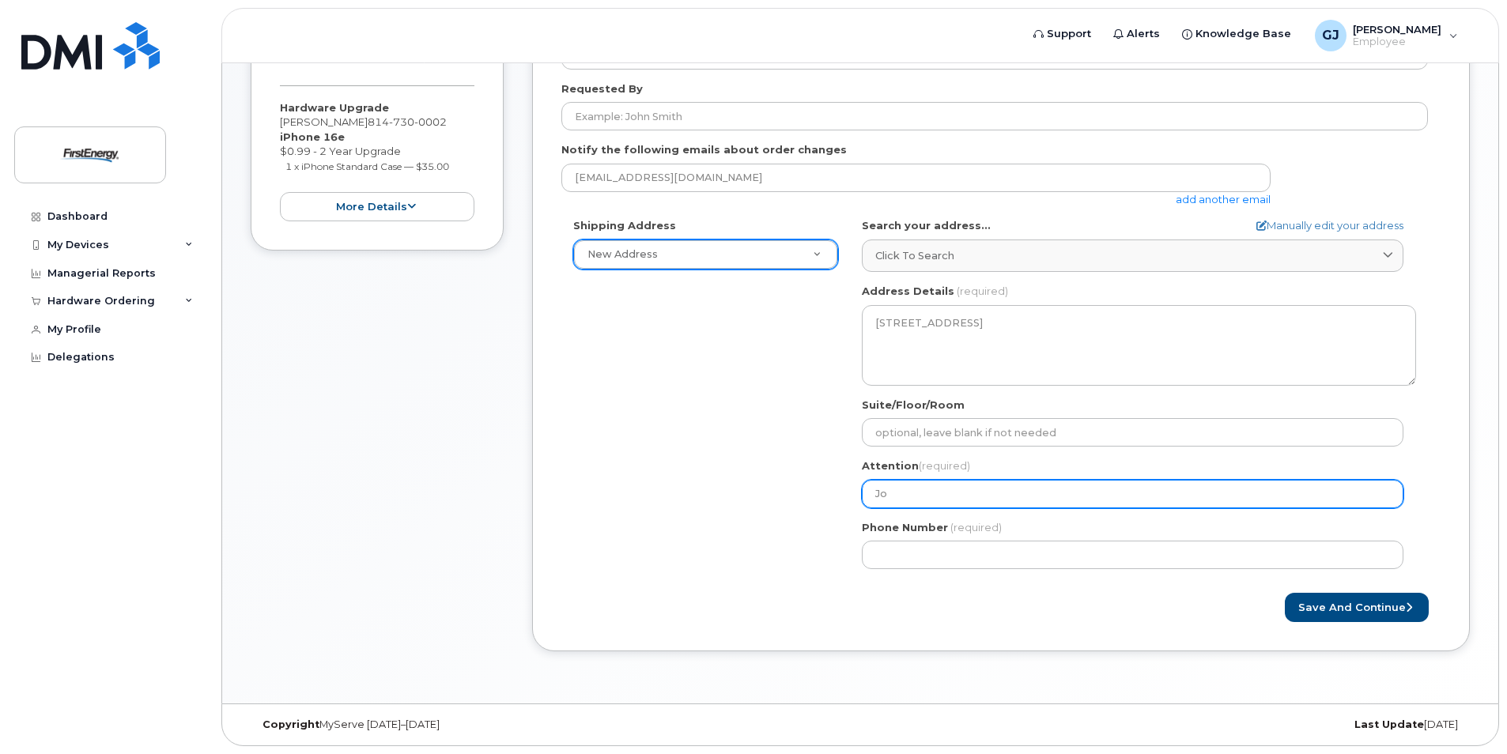
select select
type input "Joh"
select select
type input "[PERSON_NAME]"
select select
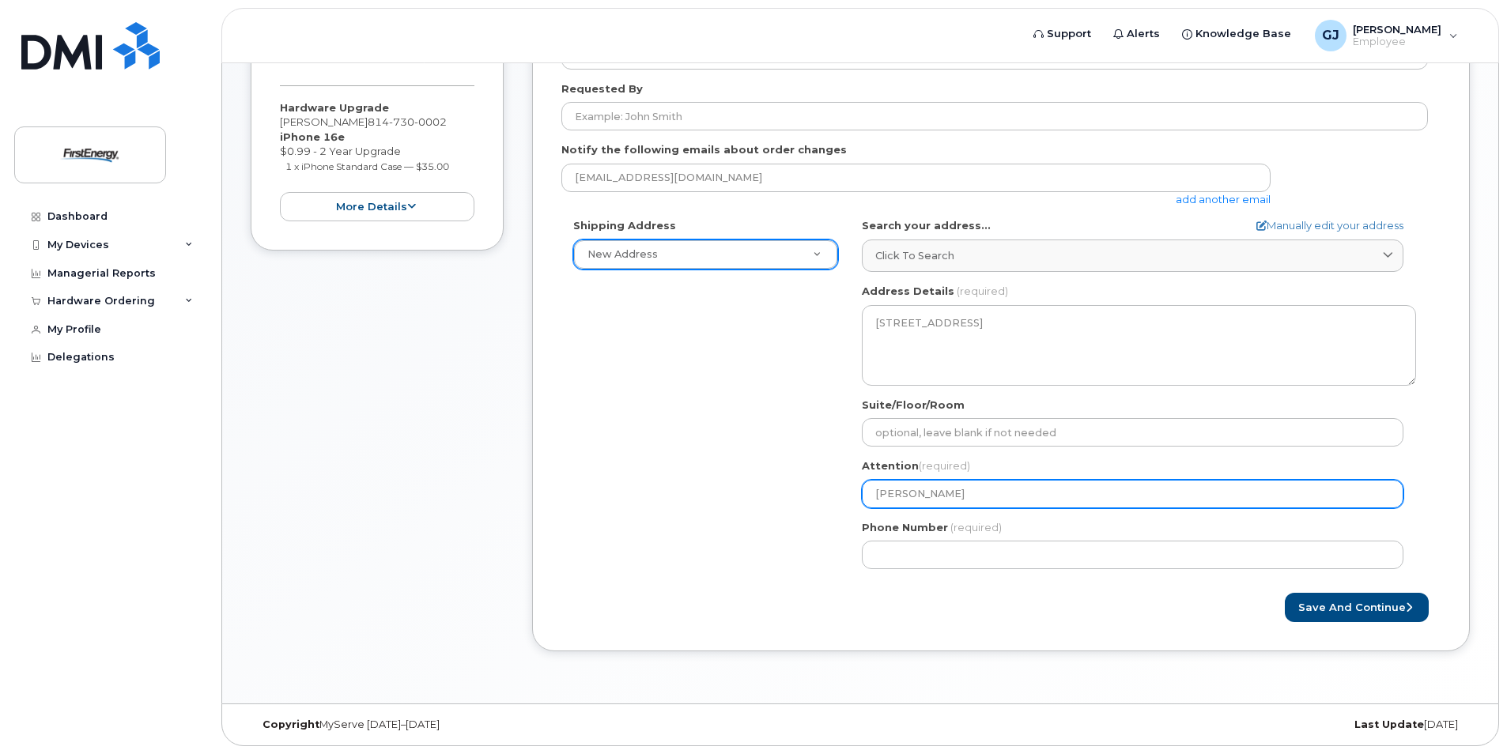
type input "John G"
select select
type input "John Go"
select select
type input "John Gon"
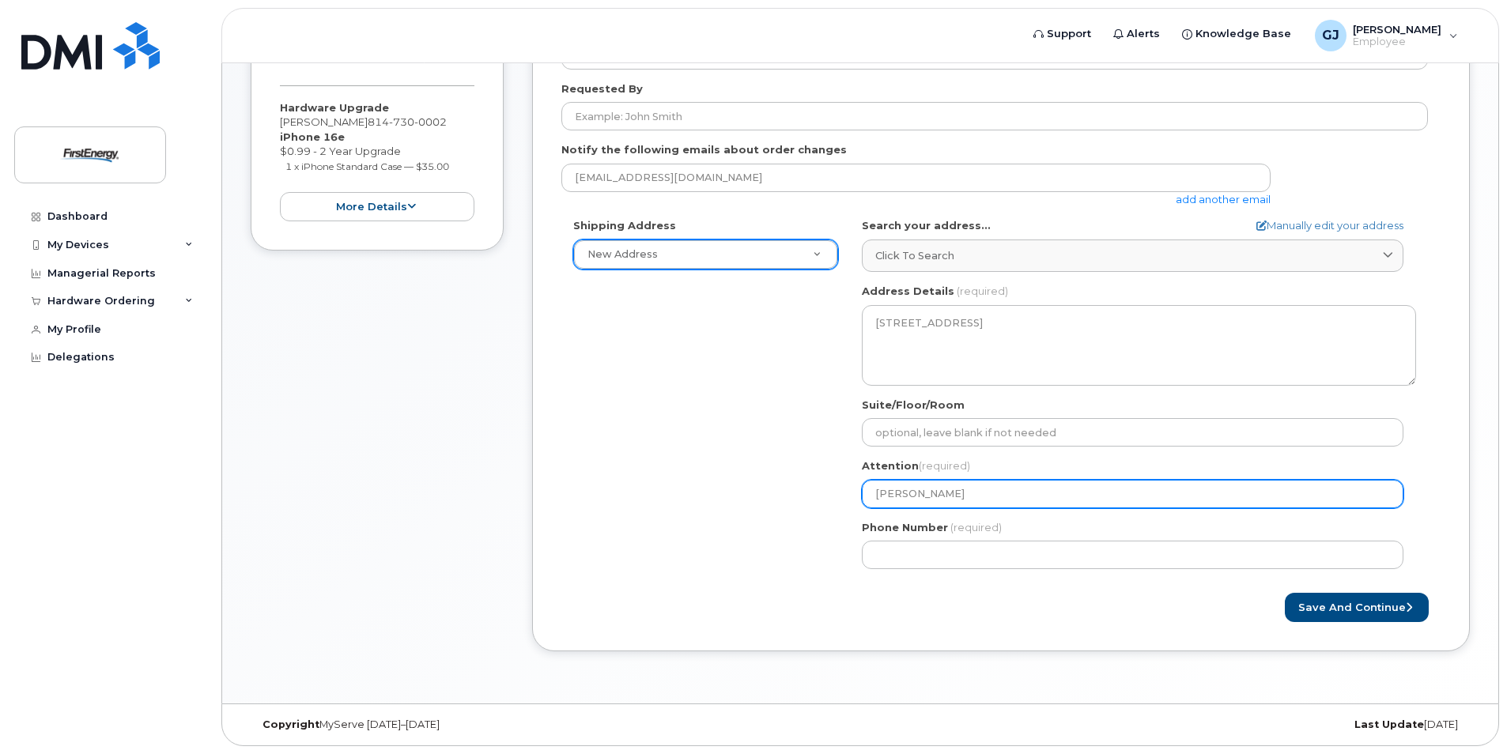
select select
type input "John Gonz"
select select
type input "John Gonza"
select select
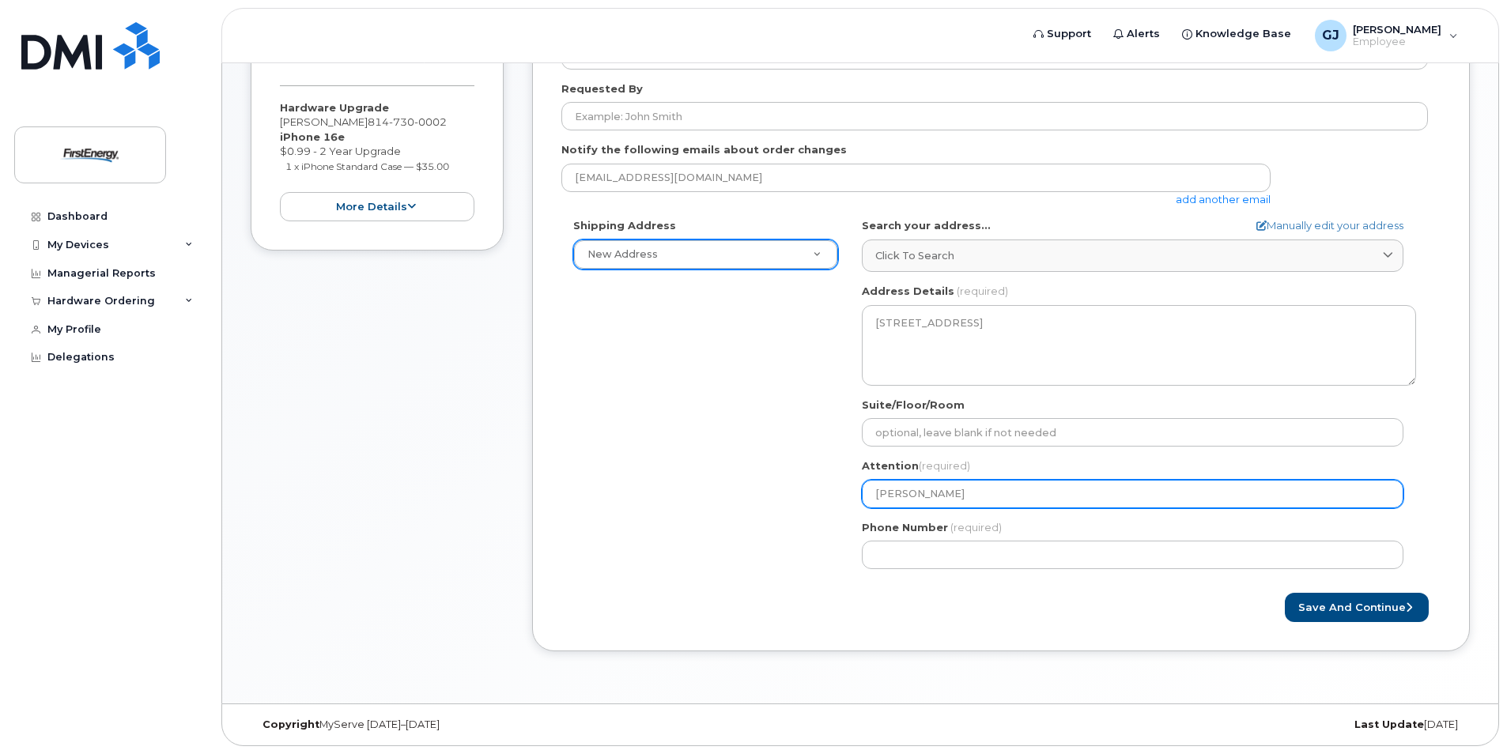
type input "John Gonzal"
select select
type input "John Gonzale"
select select
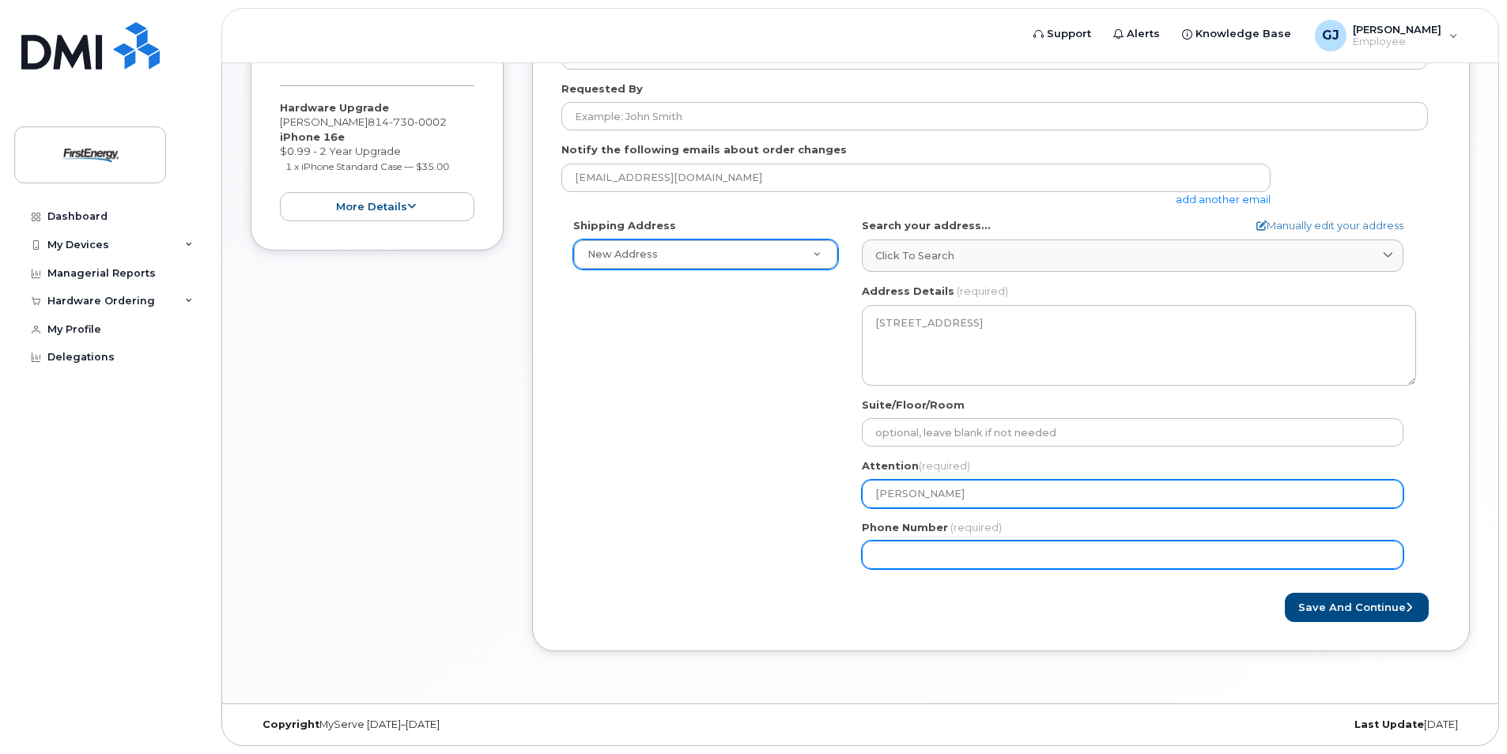
type input "John Gonzalez"
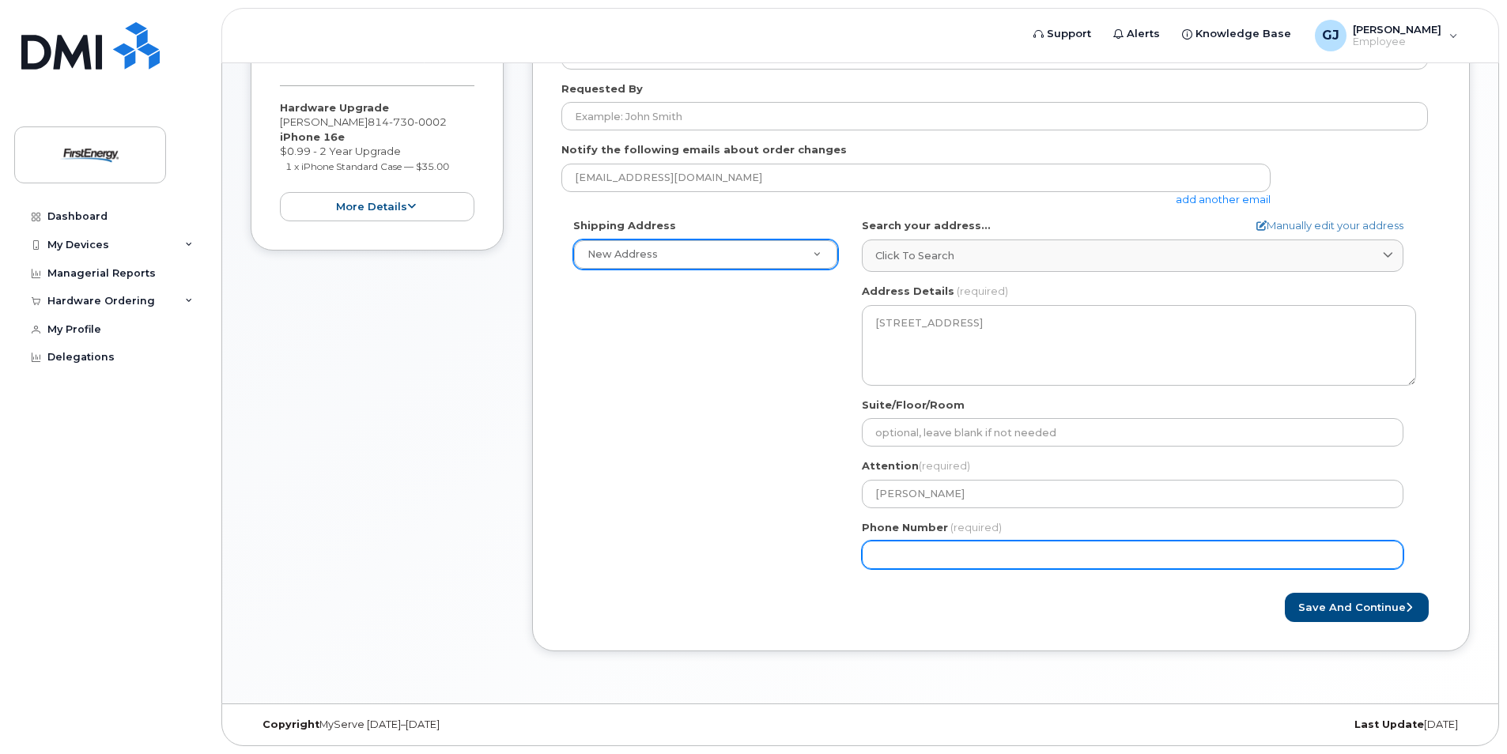
click at [1033, 543] on input "Phone Number" at bounding box center [1133, 555] width 542 height 28
type input "814730000"
select select
type input "8147300002"
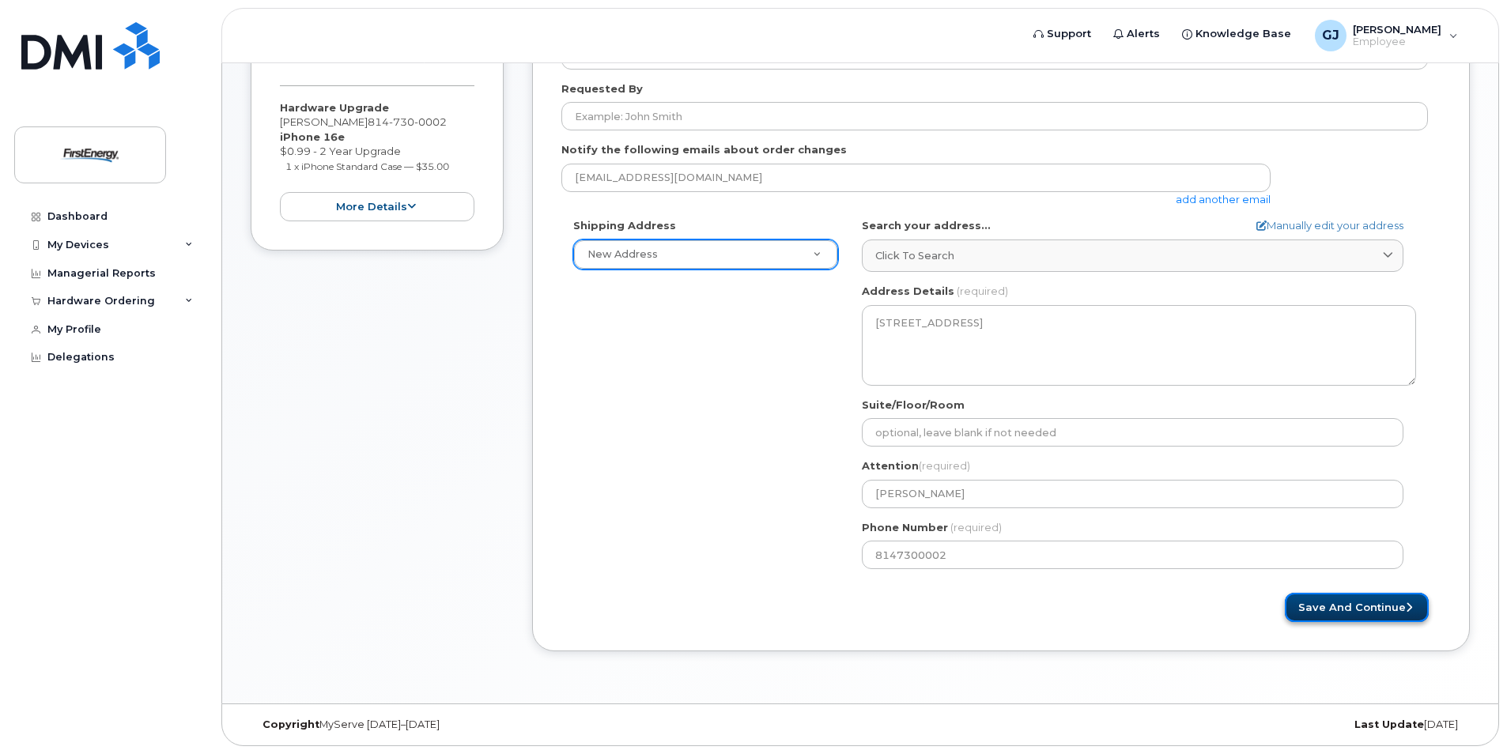
click at [1396, 619] on button "Save and Continue" at bounding box center [1357, 607] width 144 height 29
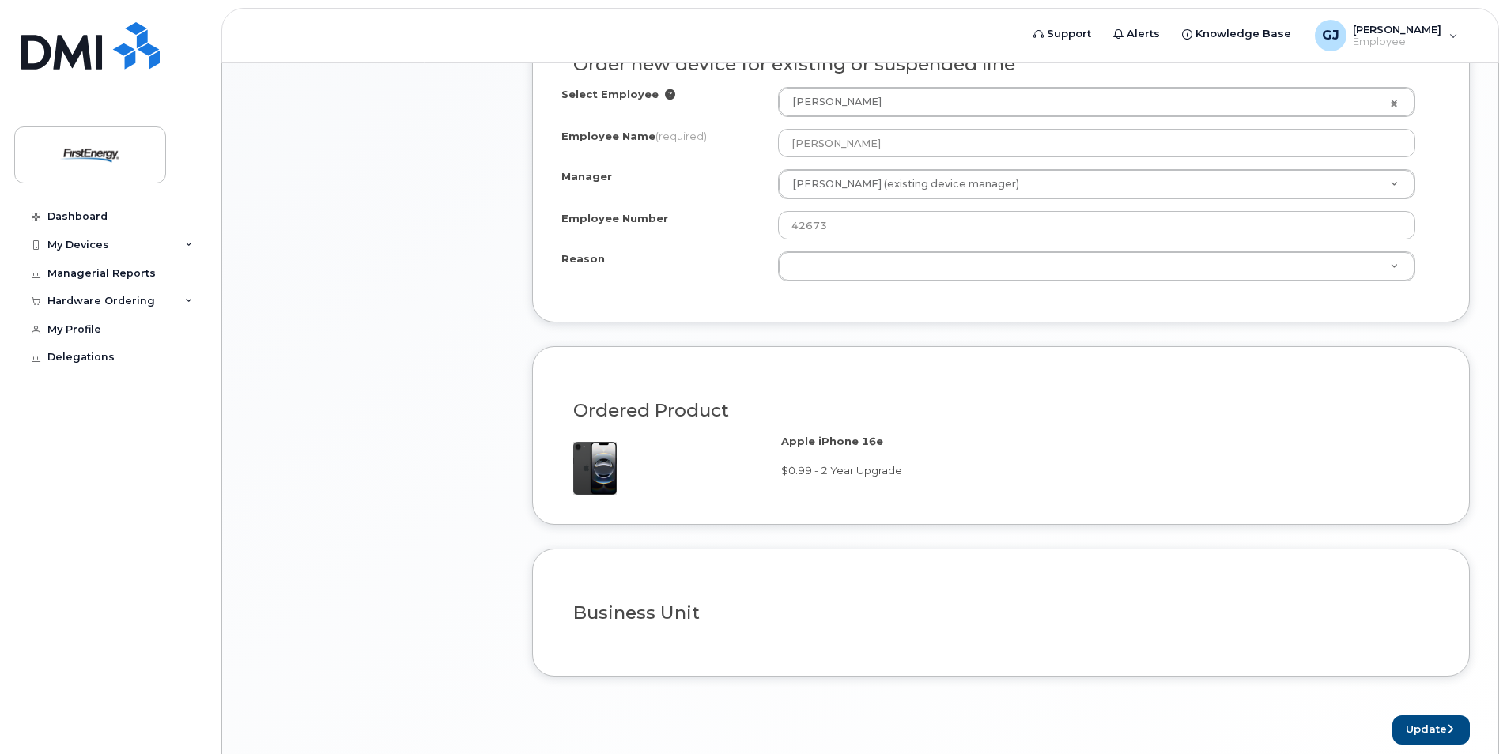
scroll to position [984, 0]
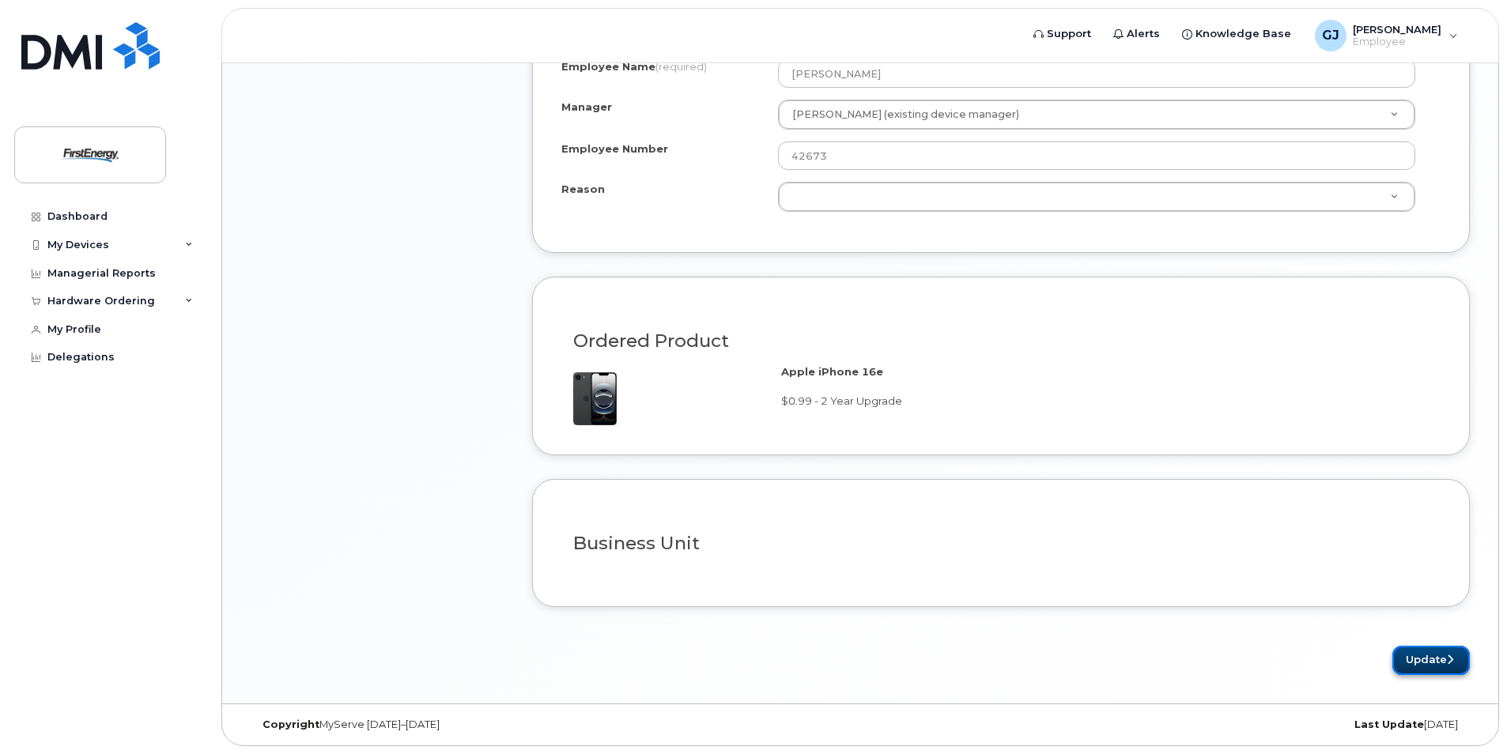
click at [1420, 646] on button "Update" at bounding box center [1430, 660] width 77 height 29
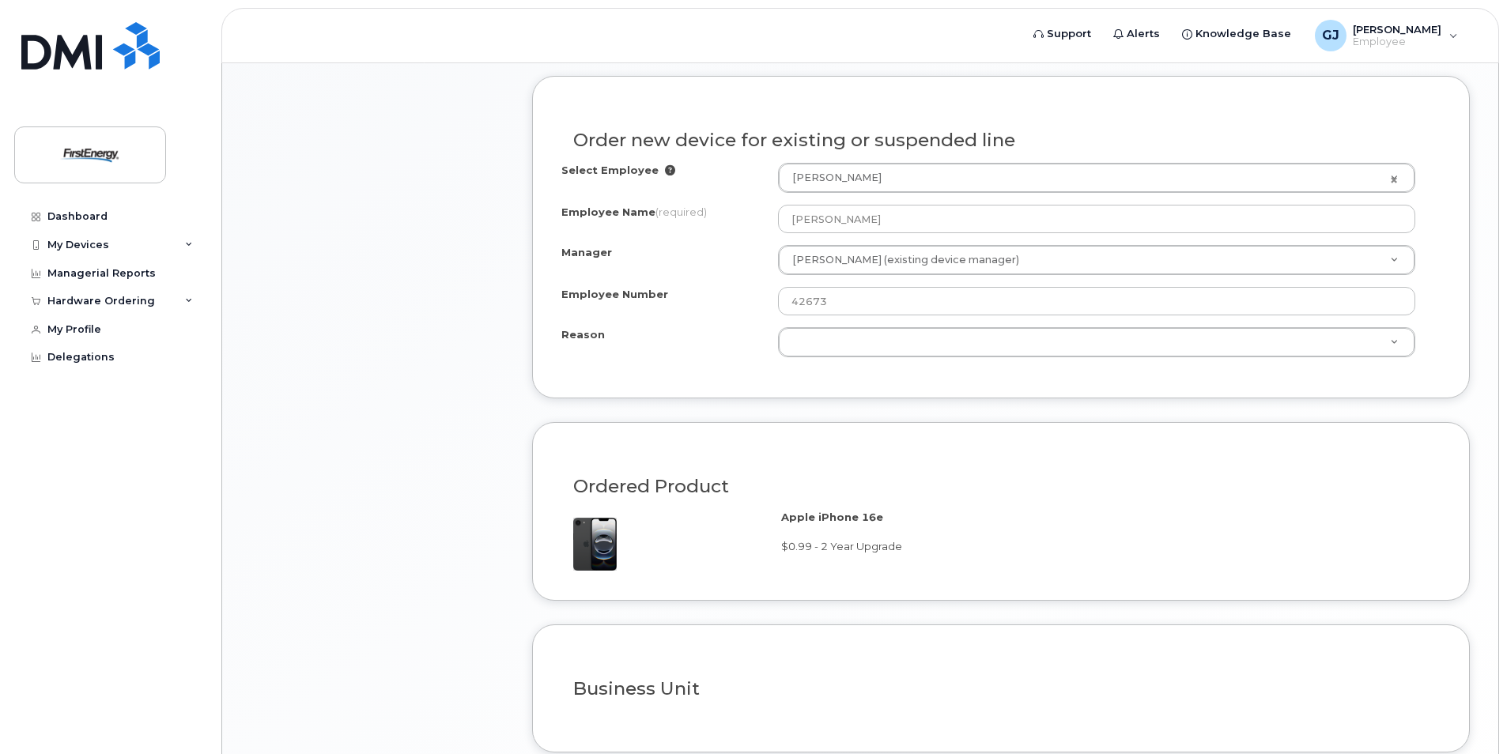
scroll to position [825, 0]
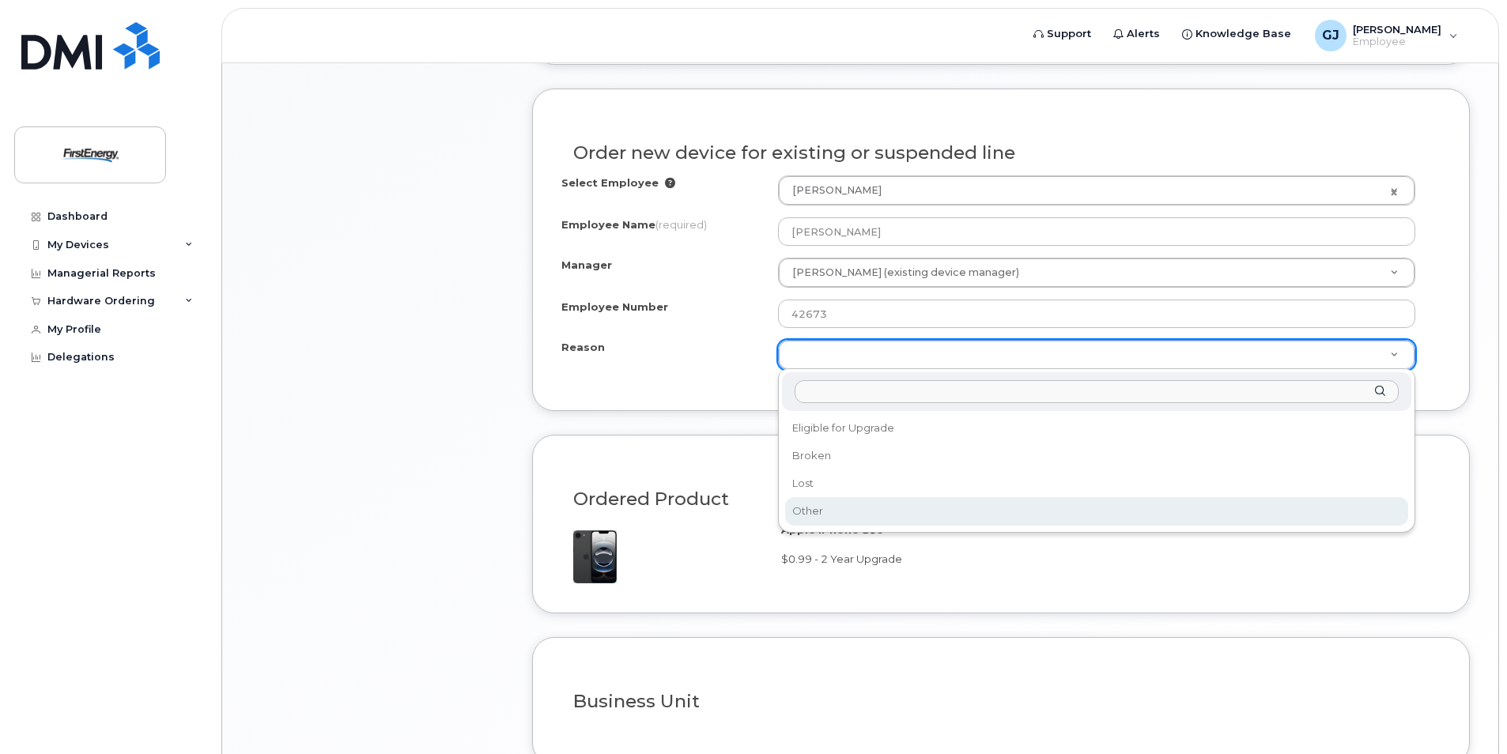
select select "other"
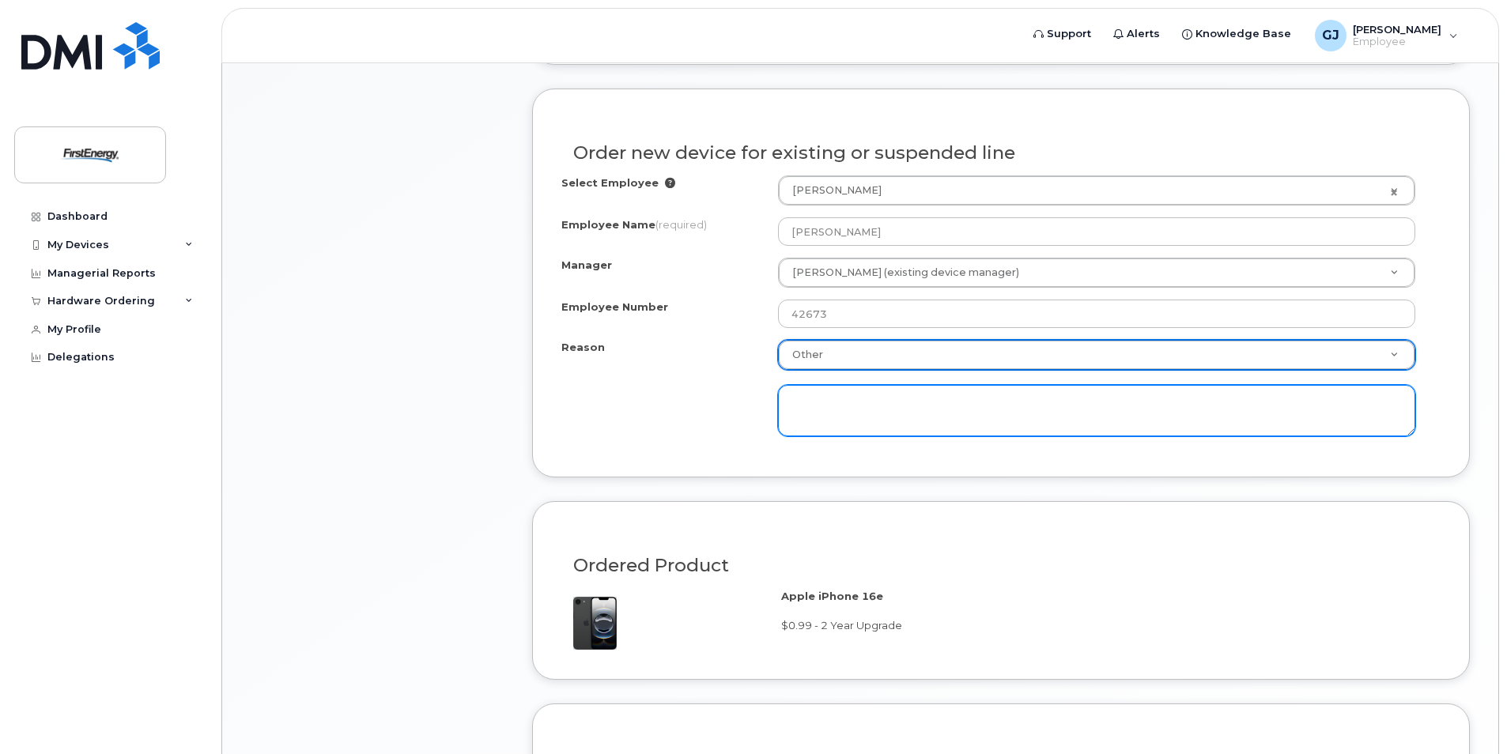
click at [863, 409] on textarea at bounding box center [1096, 411] width 637 height 52
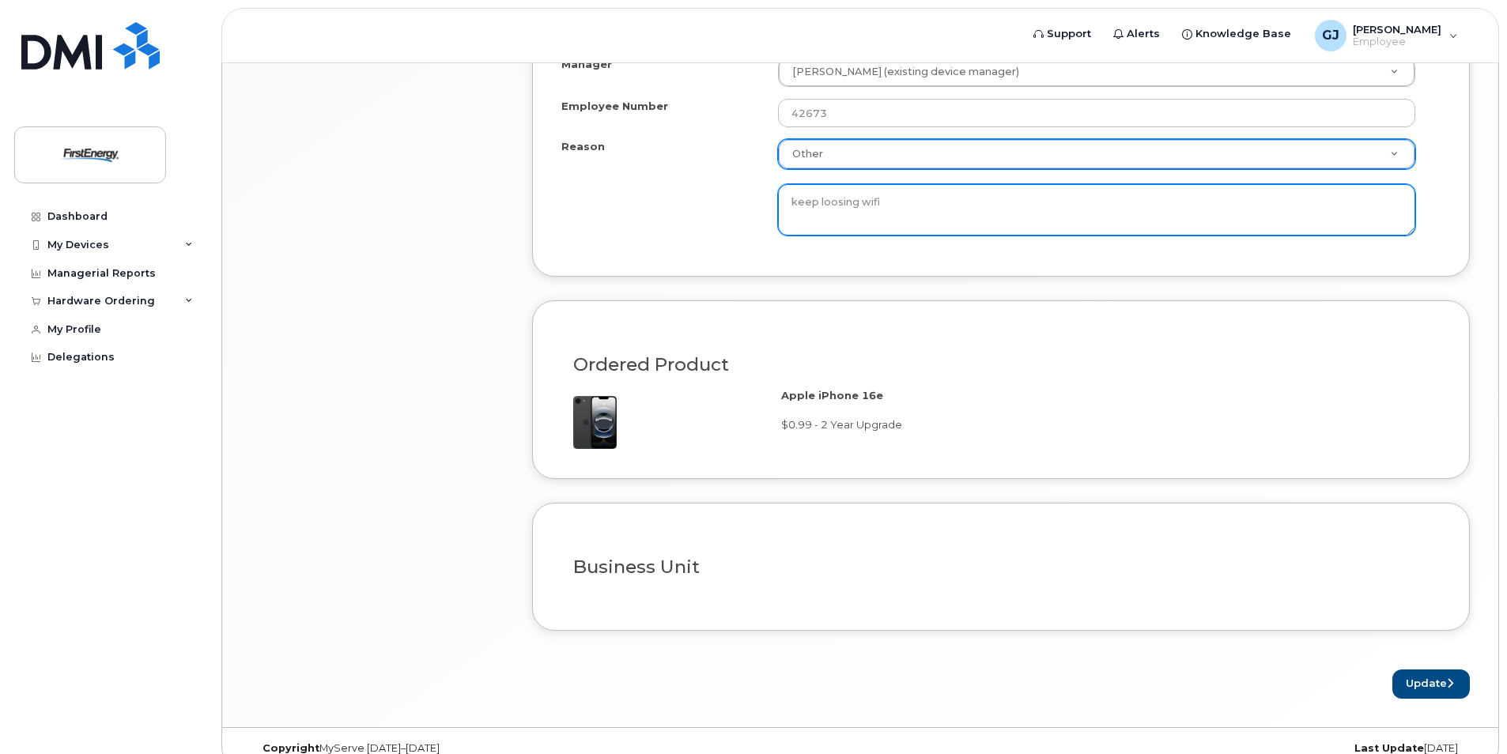
scroll to position [1050, 0]
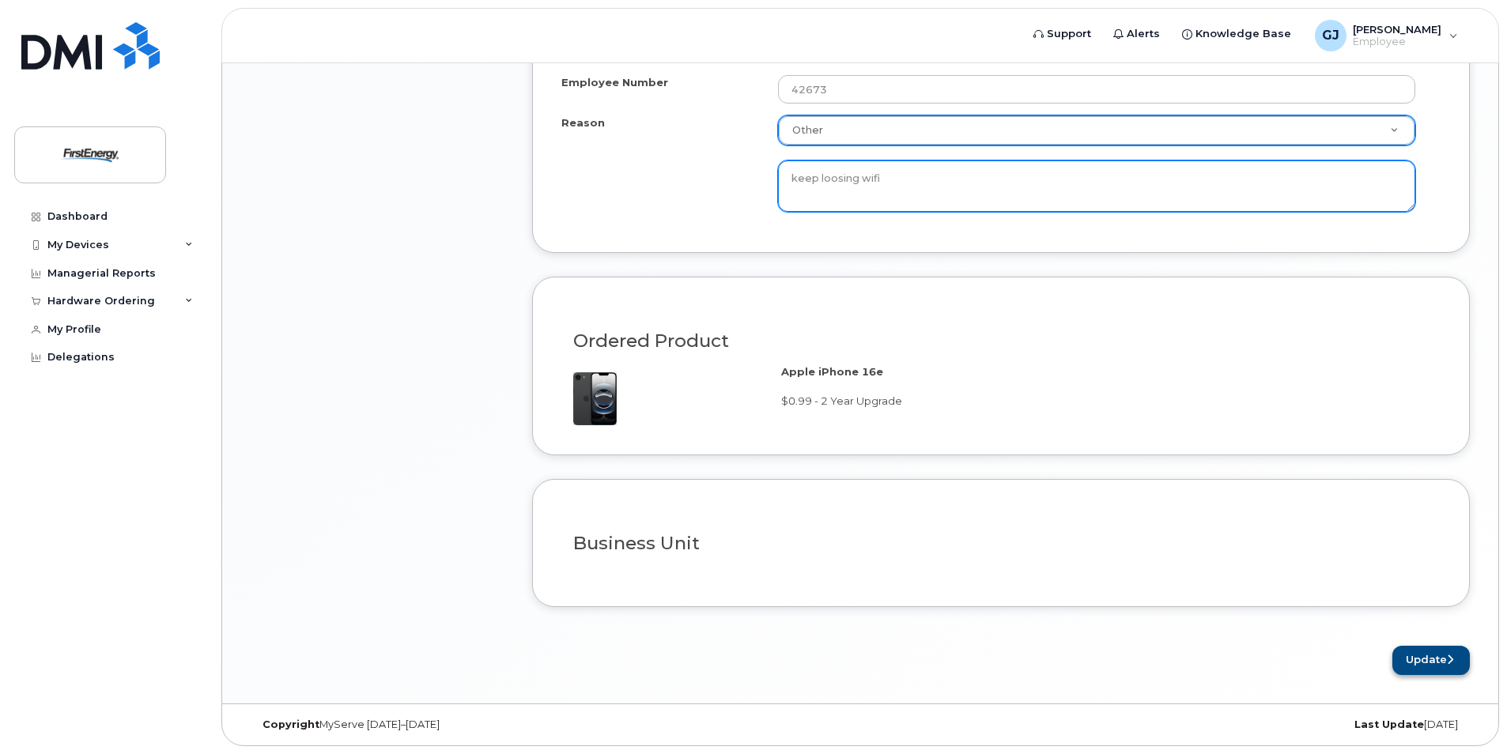
type textarea "keep loosing wifi"
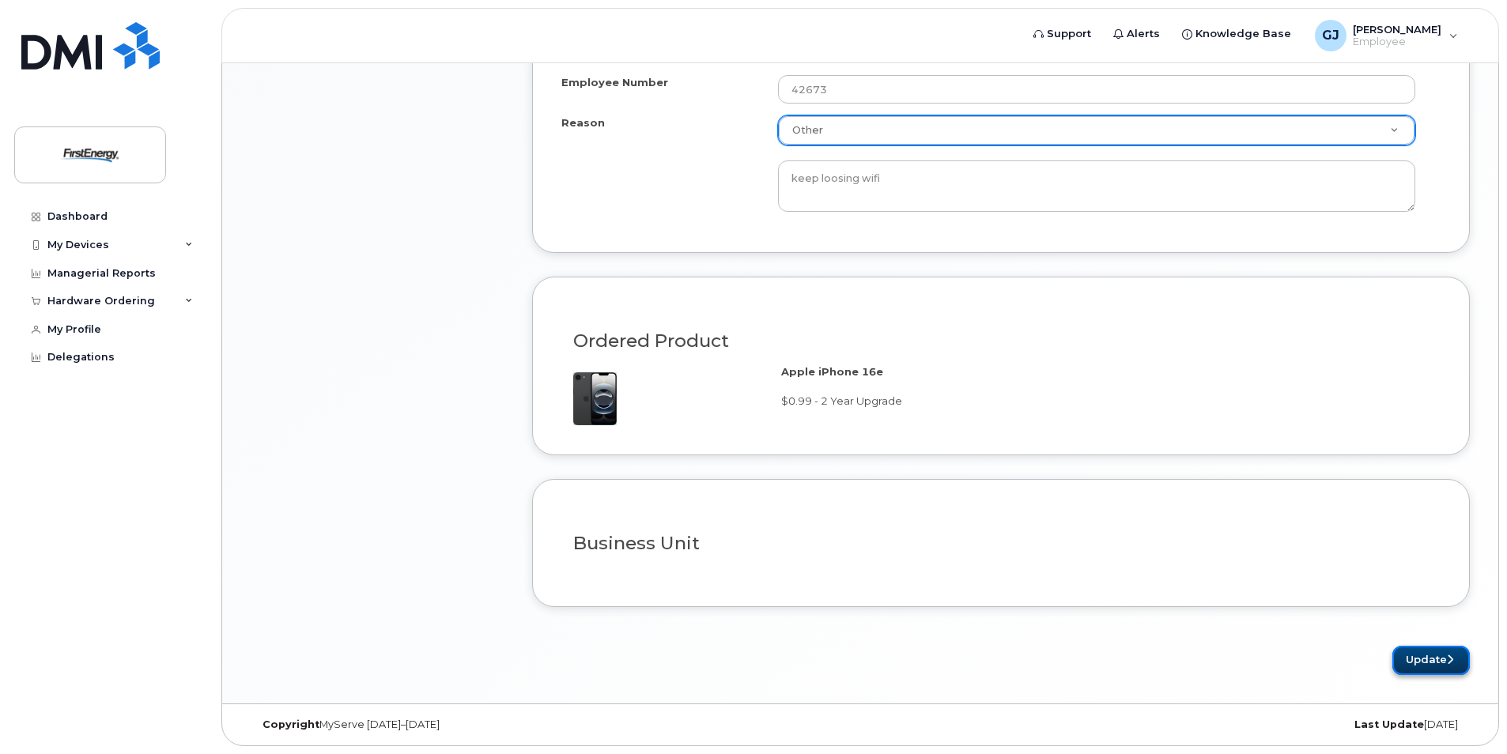
click at [1414, 652] on button "Update" at bounding box center [1430, 660] width 77 height 29
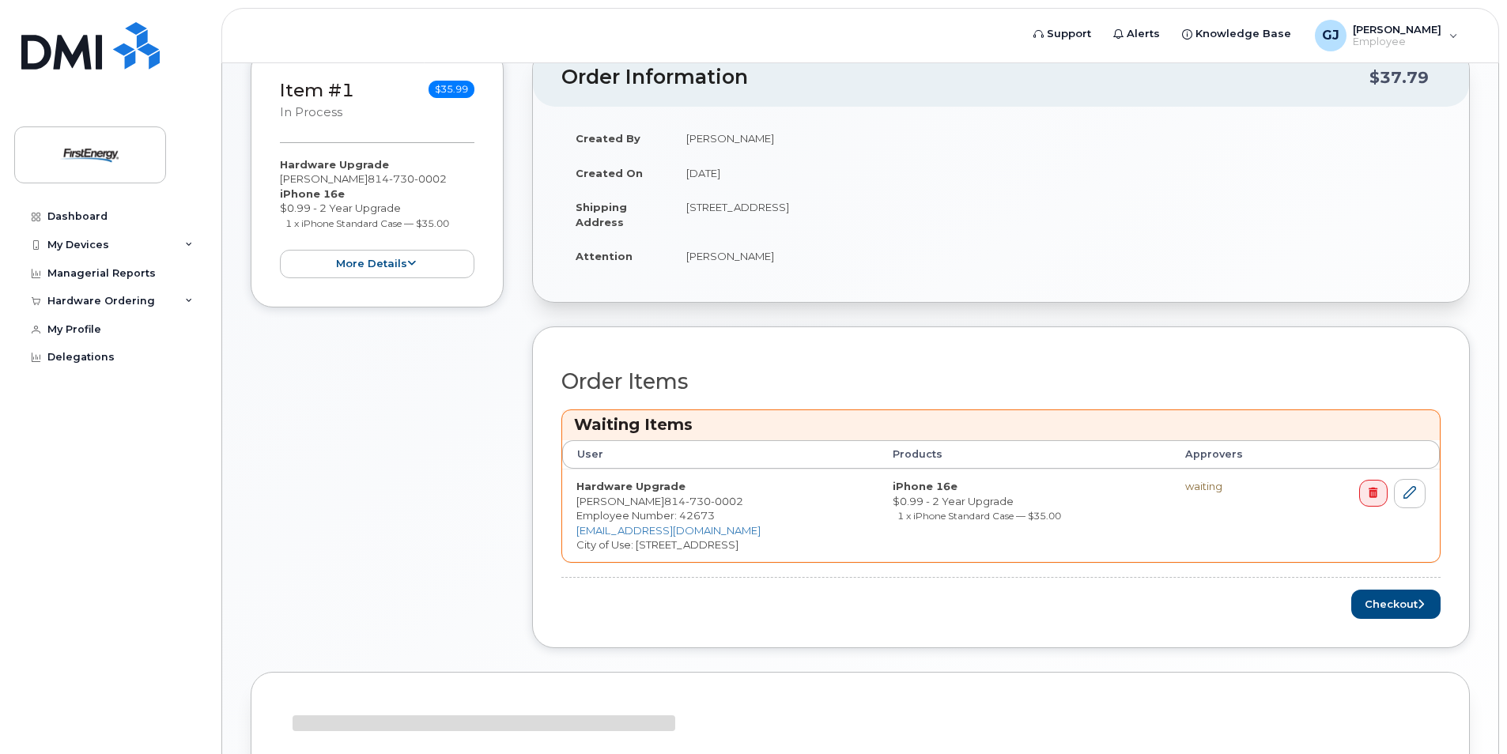
scroll to position [318, 0]
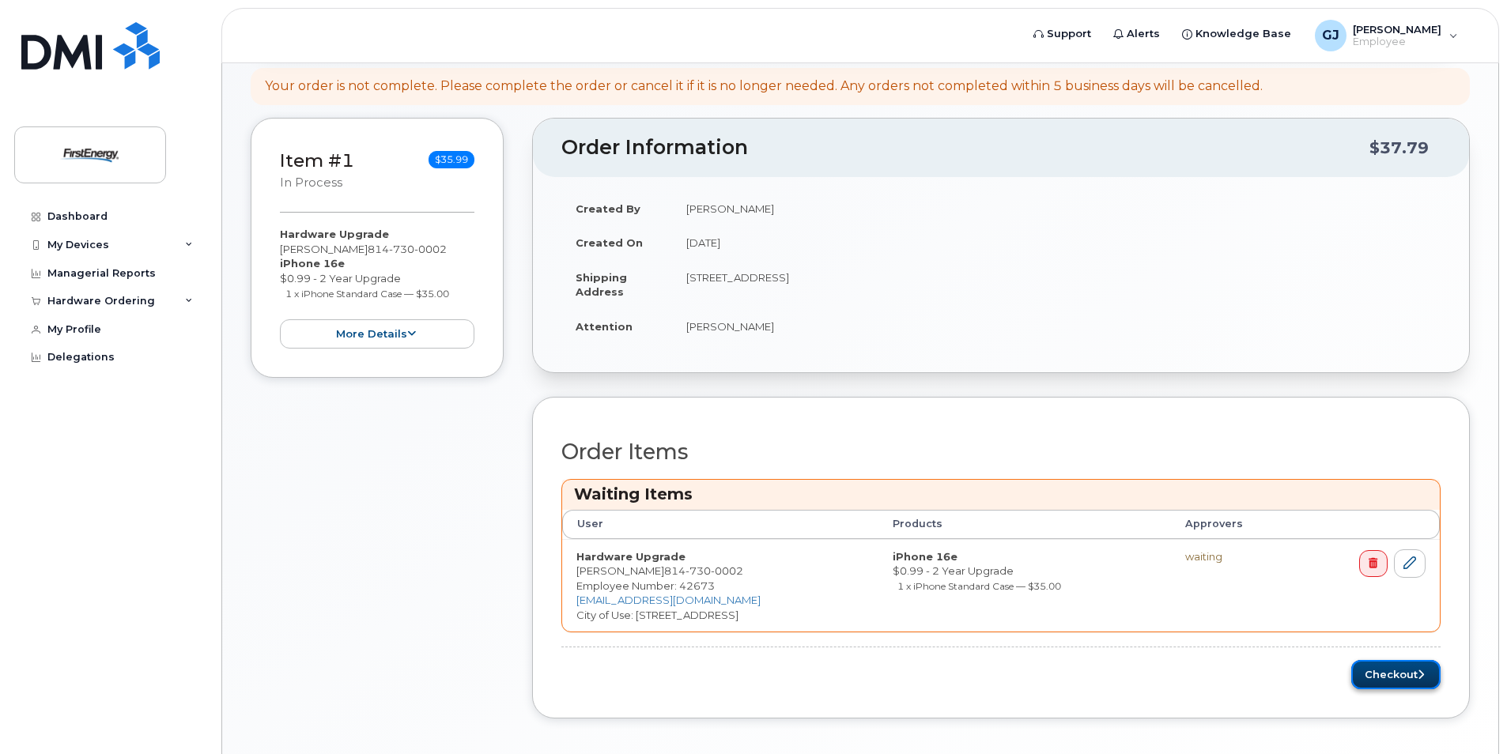
drag, startPoint x: 1422, startPoint y: 677, endPoint x: 1412, endPoint y: 676, distance: 9.5
click at [1421, 677] on icon "submit" at bounding box center [1421, 675] width 6 height 10
